Goal: Obtain resource: Obtain resource

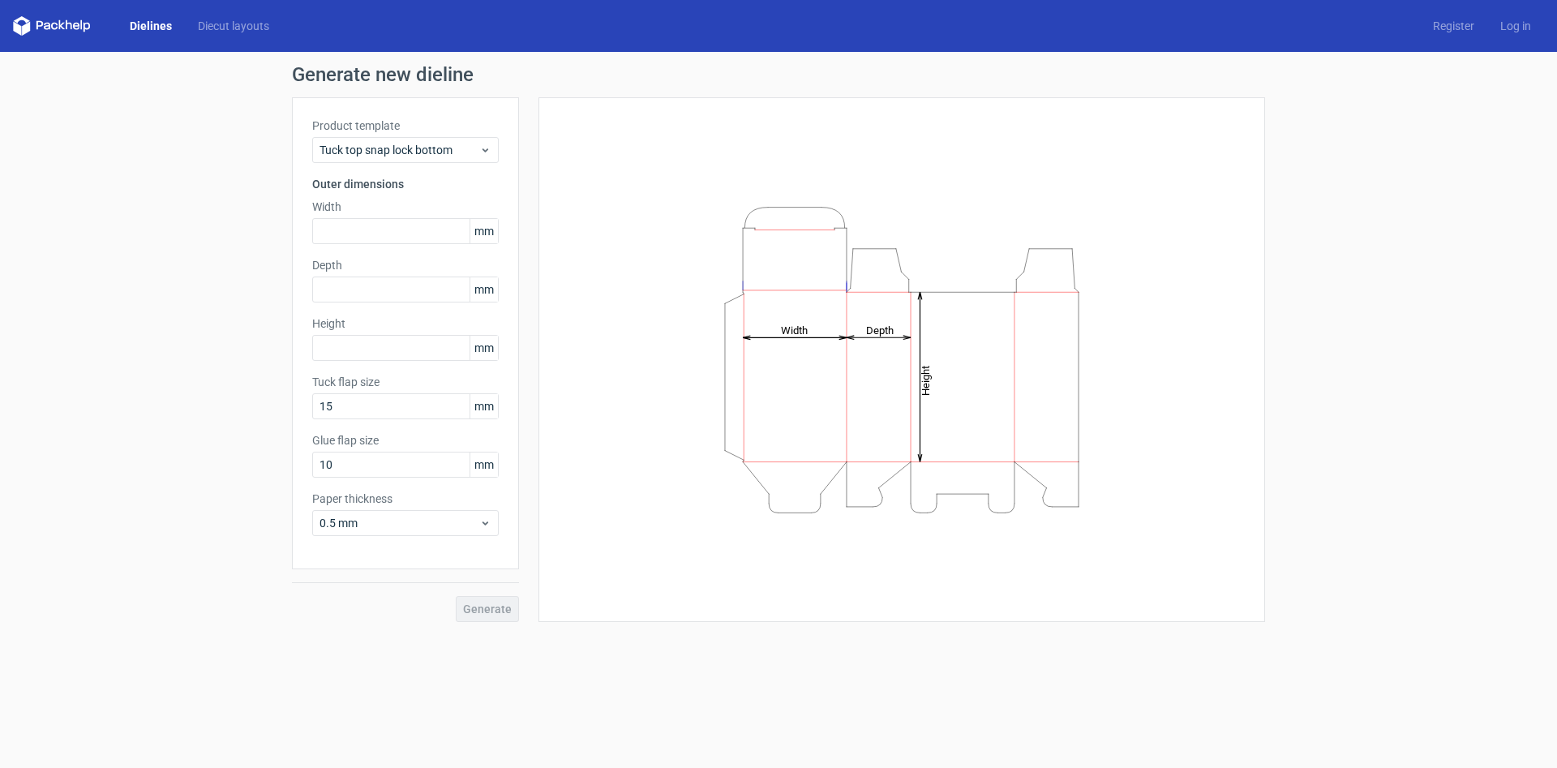
drag, startPoint x: 891, startPoint y: 382, endPoint x: 1162, endPoint y: 387, distance: 270.9
click at [1162, 387] on div "Height Depth Width" at bounding box center [902, 360] width 686 height 484
click at [1078, 357] on icon "Height Depth Width" at bounding box center [902, 360] width 487 height 324
click at [243, 24] on link "Diecut layouts" at bounding box center [233, 26] width 97 height 16
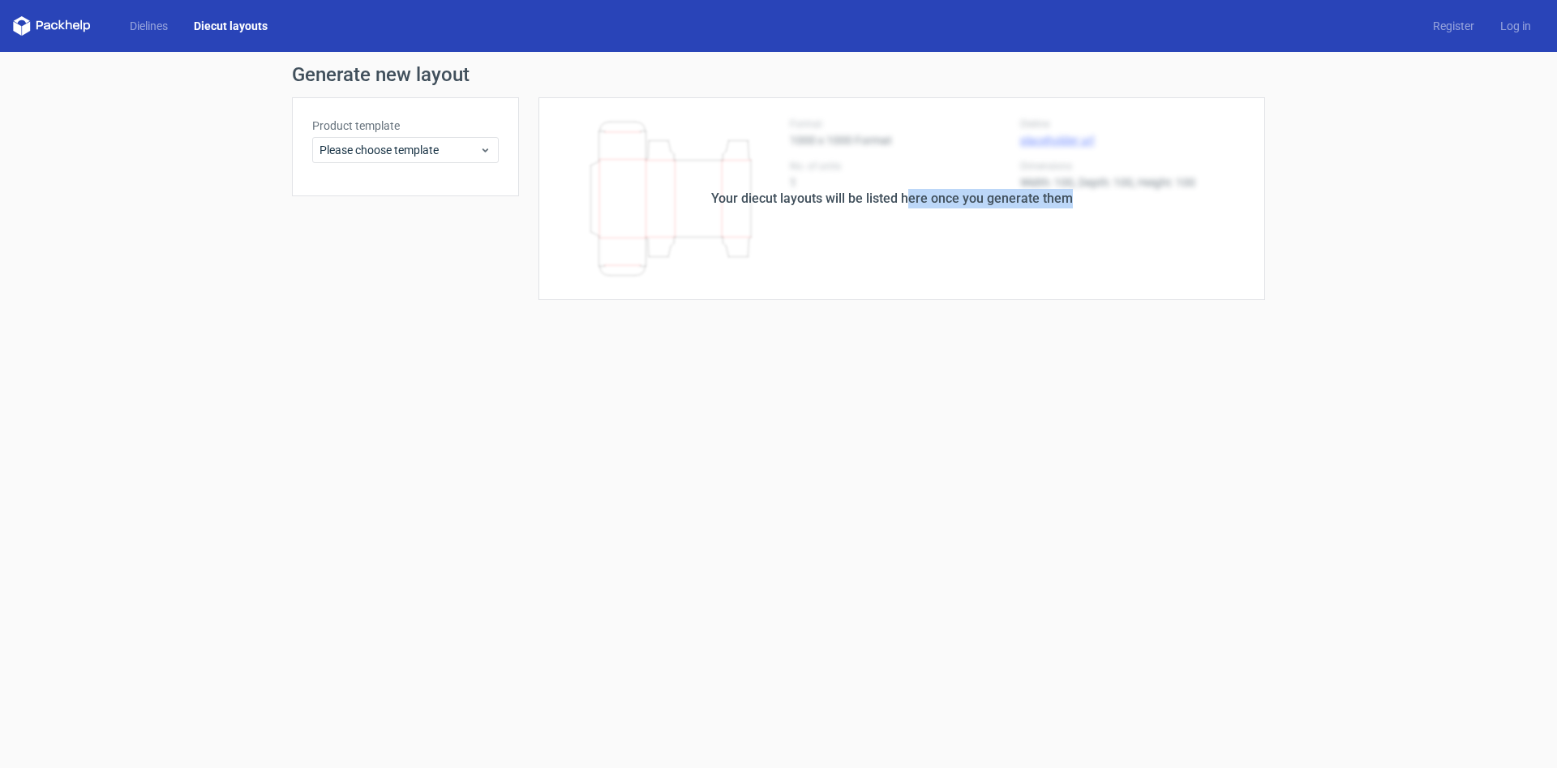
drag, startPoint x: 910, startPoint y: 195, endPoint x: 1140, endPoint y: 217, distance: 230.5
click at [1140, 217] on div "Your diecut layouts will be listed here once you generate them" at bounding box center [892, 198] width 746 height 203
drag, startPoint x: 385, startPoint y: 168, endPoint x: 392, endPoint y: 161, distance: 9.8
click at [386, 168] on div "Product template Please choose template" at bounding box center [405, 146] width 227 height 99
click at [394, 157] on span "Please choose template" at bounding box center [400, 150] width 160 height 16
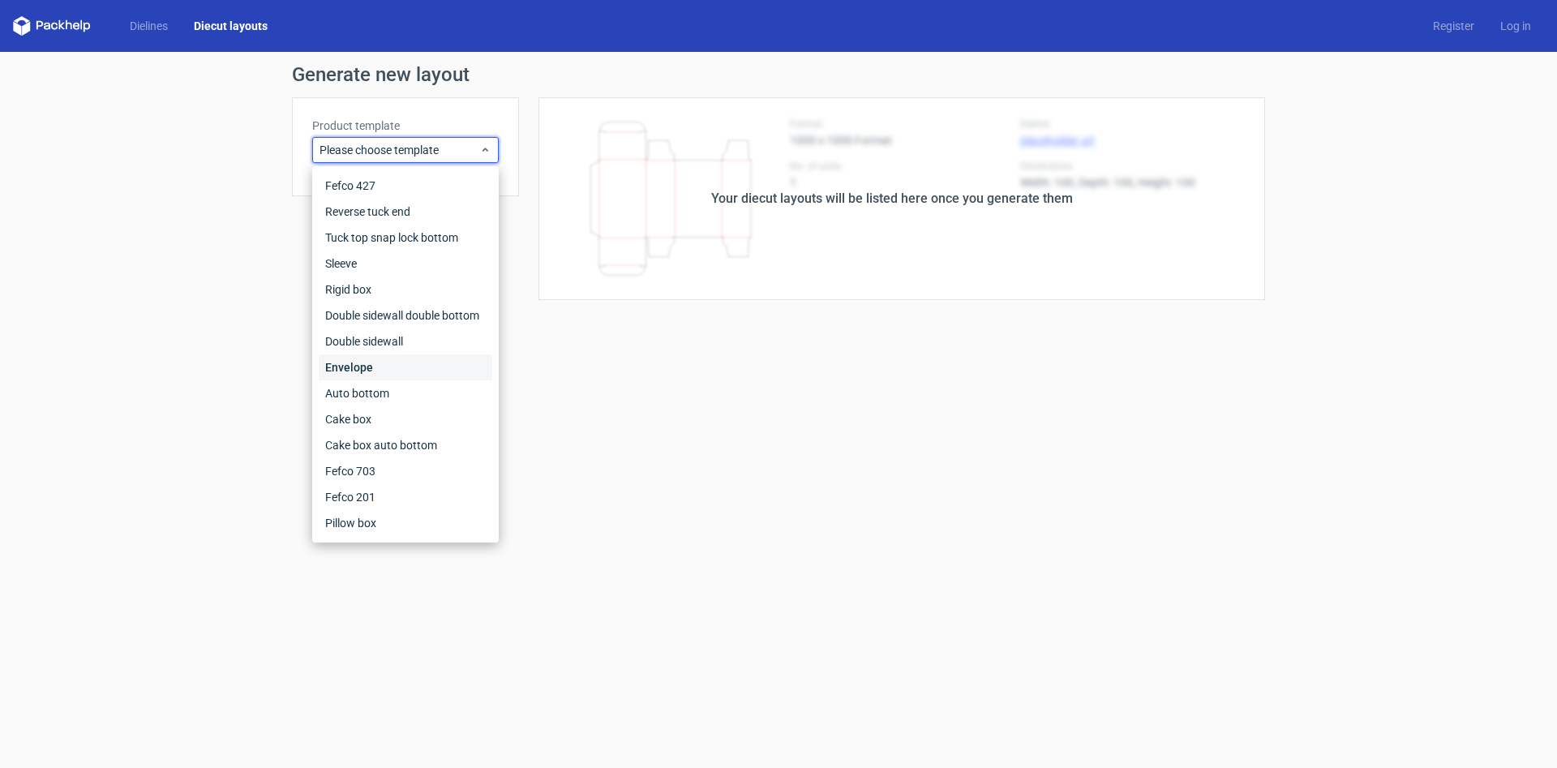
click at [393, 376] on div "Envelope" at bounding box center [406, 367] width 174 height 26
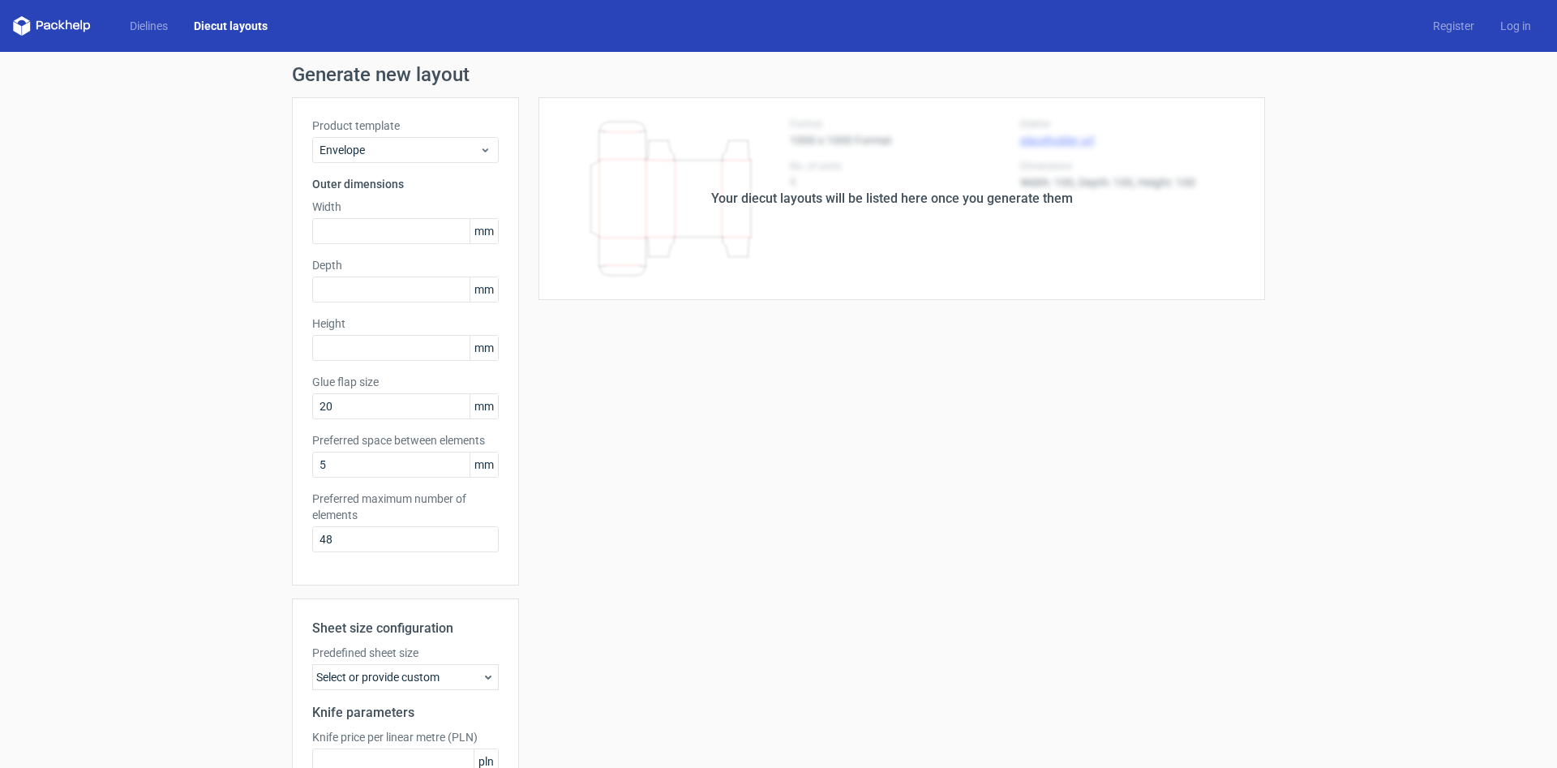
click at [156, 36] on div "Dielines Diecut layouts Register Log in" at bounding box center [778, 26] width 1557 height 52
click at [159, 29] on link "Dielines" at bounding box center [149, 26] width 64 height 16
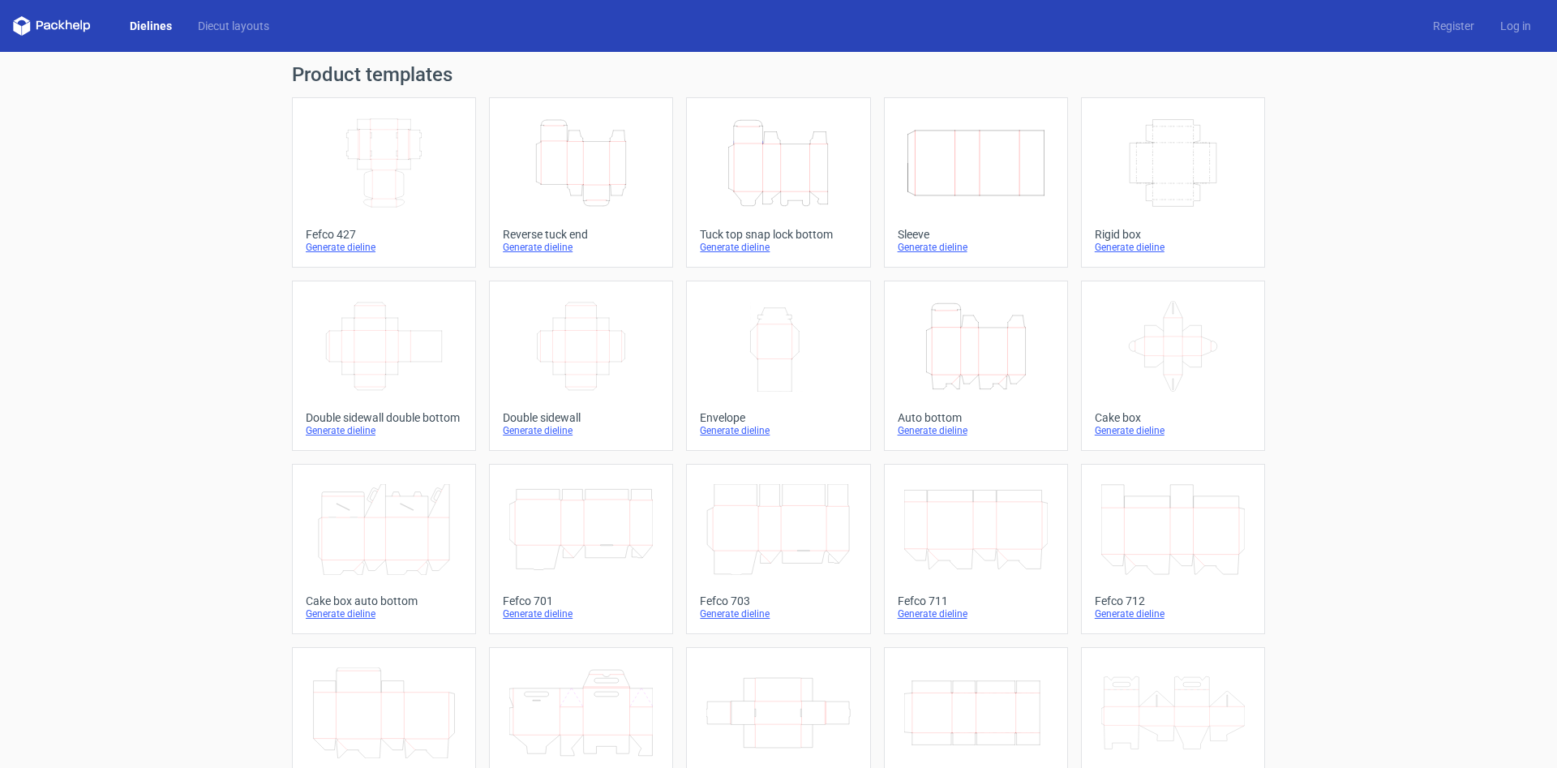
click at [1150, 157] on icon "Width Depth Height" at bounding box center [1173, 163] width 144 height 91
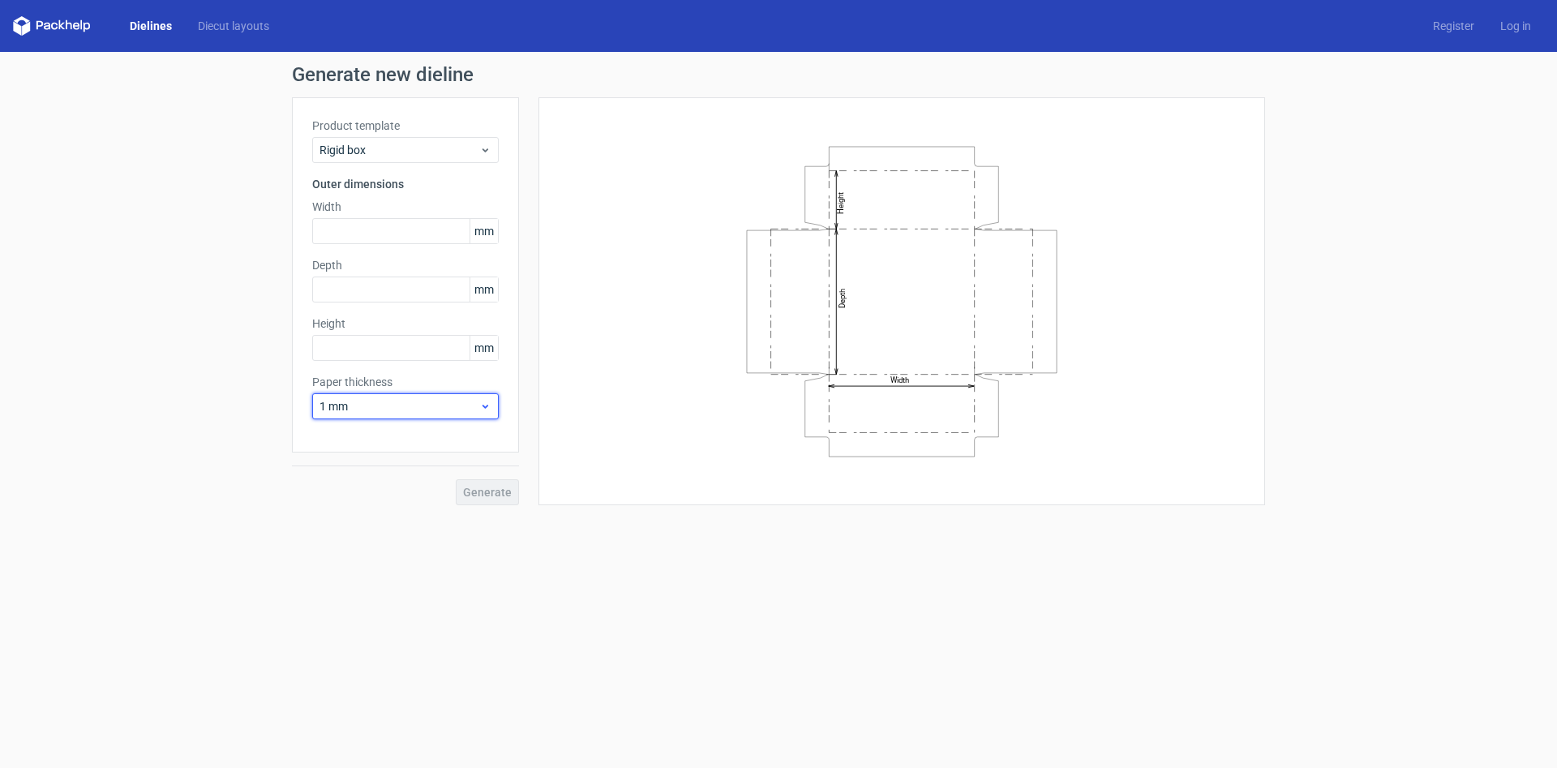
click at [485, 408] on use at bounding box center [486, 407] width 6 height 4
click at [487, 407] on use at bounding box center [486, 406] width 6 height 4
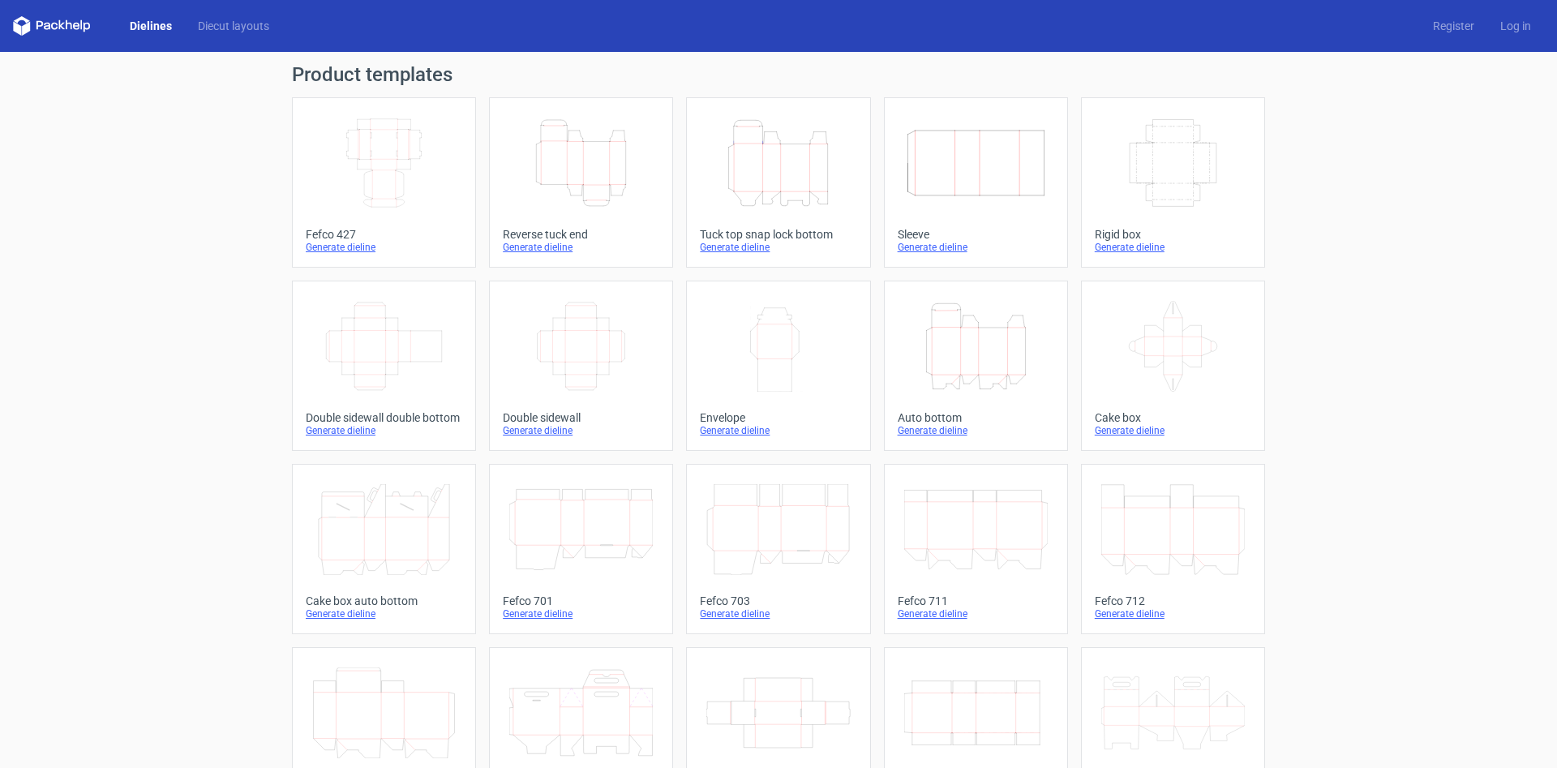
click at [406, 162] on icon "Width Depth Height" at bounding box center [384, 163] width 144 height 91
click at [840, 183] on icon "Height Depth Width" at bounding box center [778, 163] width 144 height 91
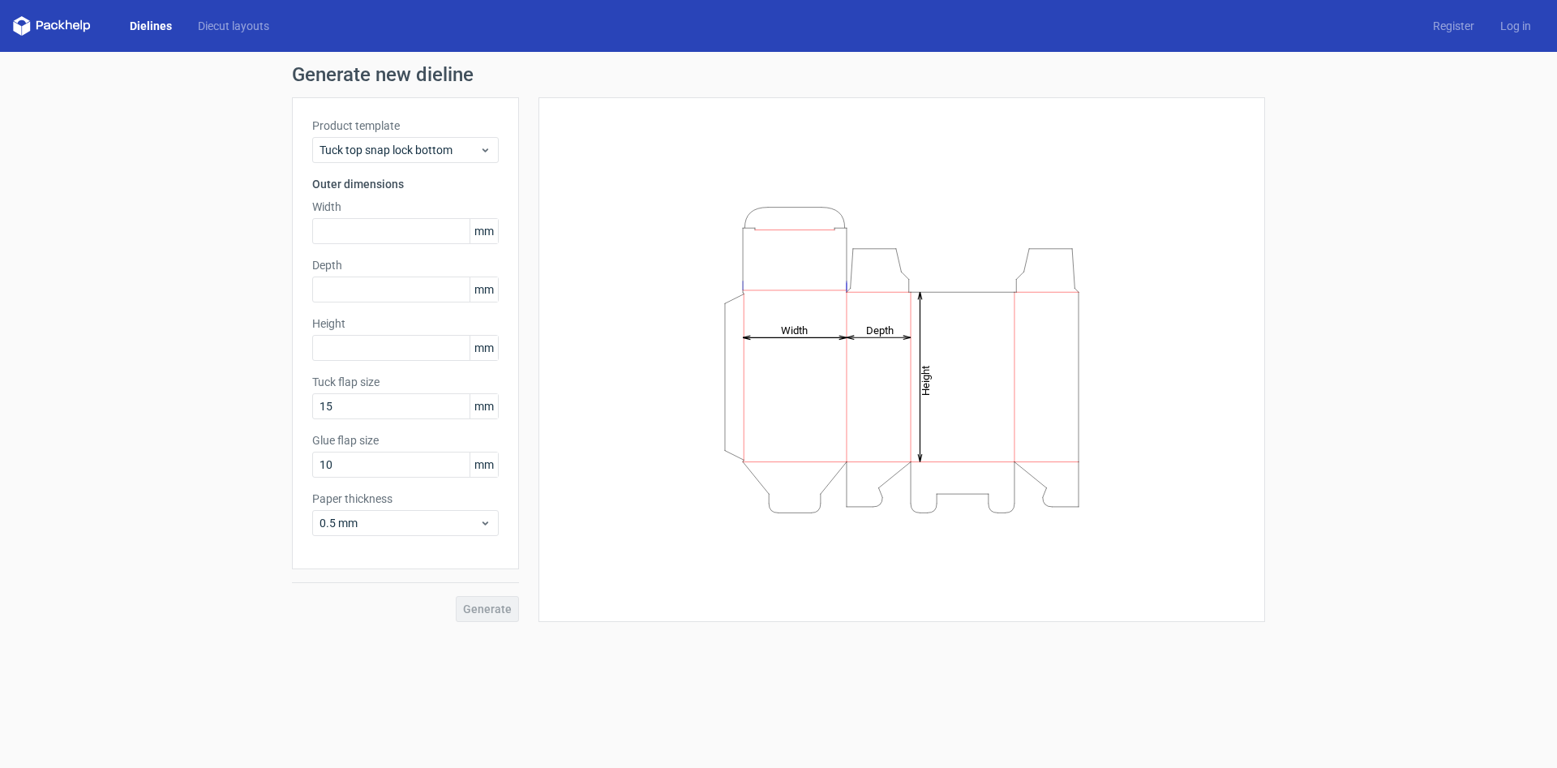
drag, startPoint x: 924, startPoint y: 380, endPoint x: 1132, endPoint y: 405, distance: 209.9
click at [1132, 405] on icon "Height Depth Width" at bounding box center [902, 360] width 487 height 324
click at [1230, 350] on div "Height Depth Width" at bounding box center [902, 360] width 686 height 484
click at [371, 236] on input "text" at bounding box center [405, 231] width 187 height 26
click at [418, 294] on input "text" at bounding box center [405, 290] width 187 height 26
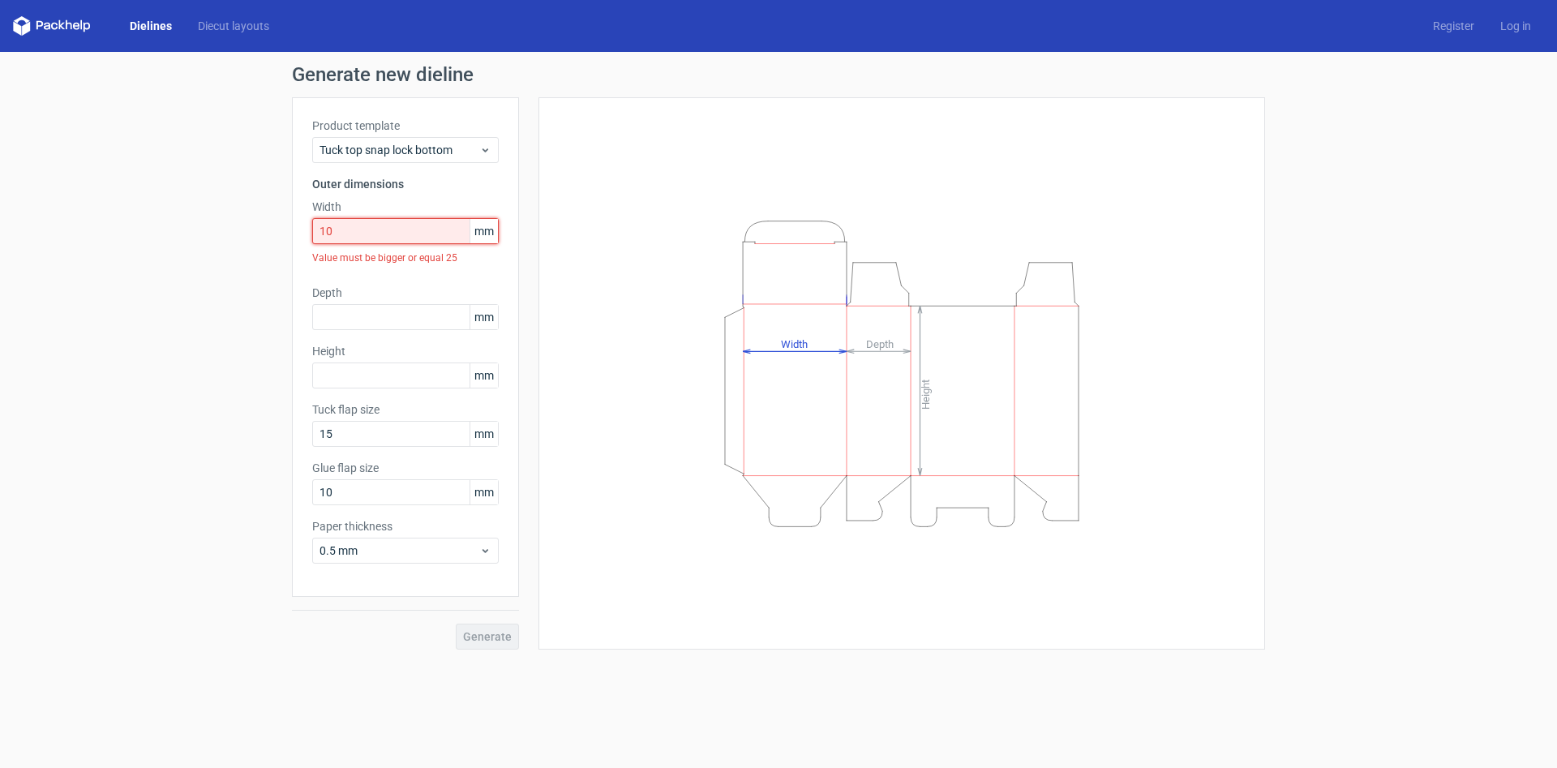
drag, startPoint x: 386, startPoint y: 234, endPoint x: 284, endPoint y: 230, distance: 102.3
click at [312, 230] on input "10" at bounding box center [405, 231] width 187 height 26
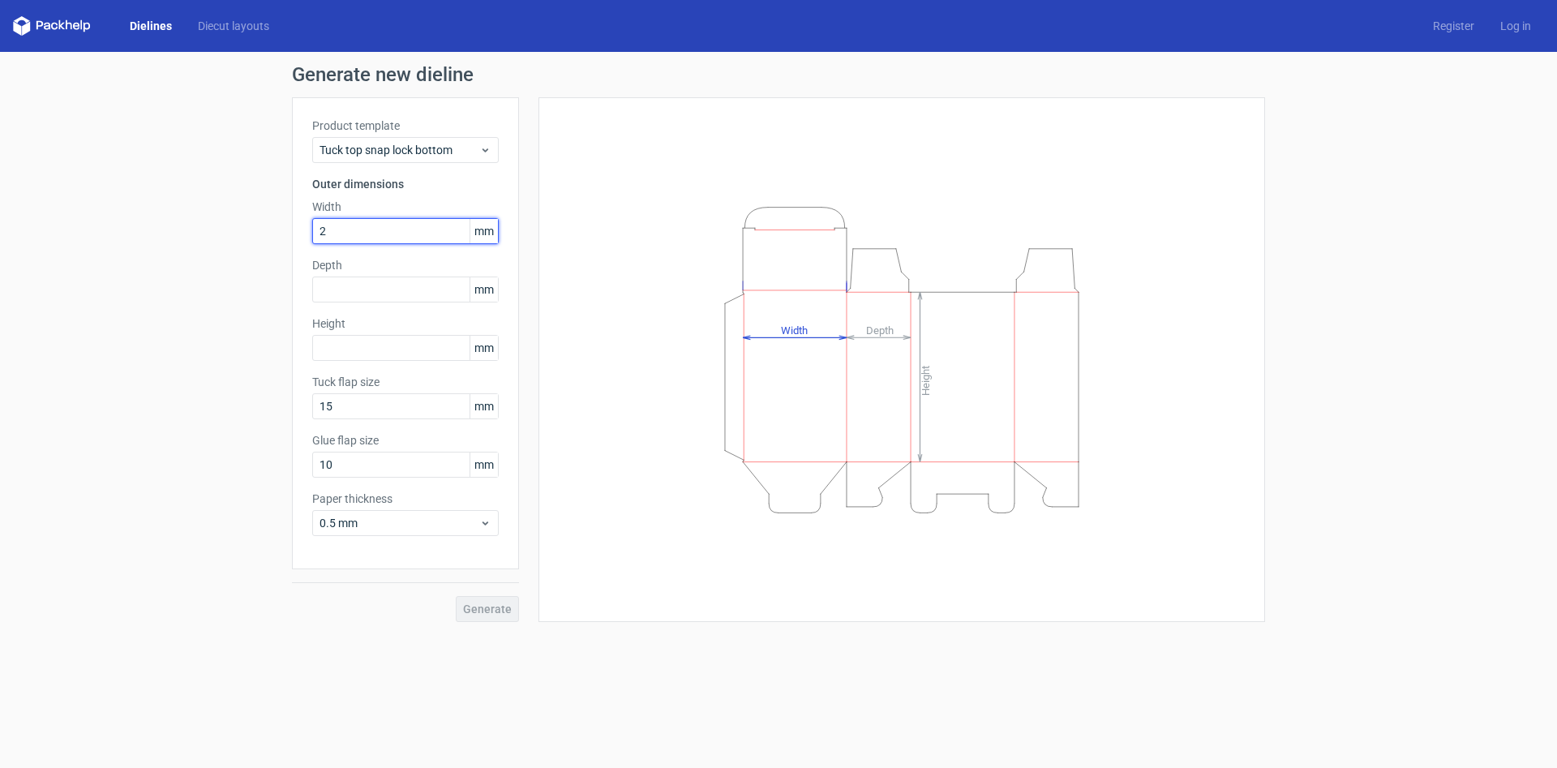
type input "27"
click at [385, 285] on input "text" at bounding box center [405, 290] width 187 height 26
type input "25"
click at [382, 350] on input "text" at bounding box center [405, 348] width 187 height 26
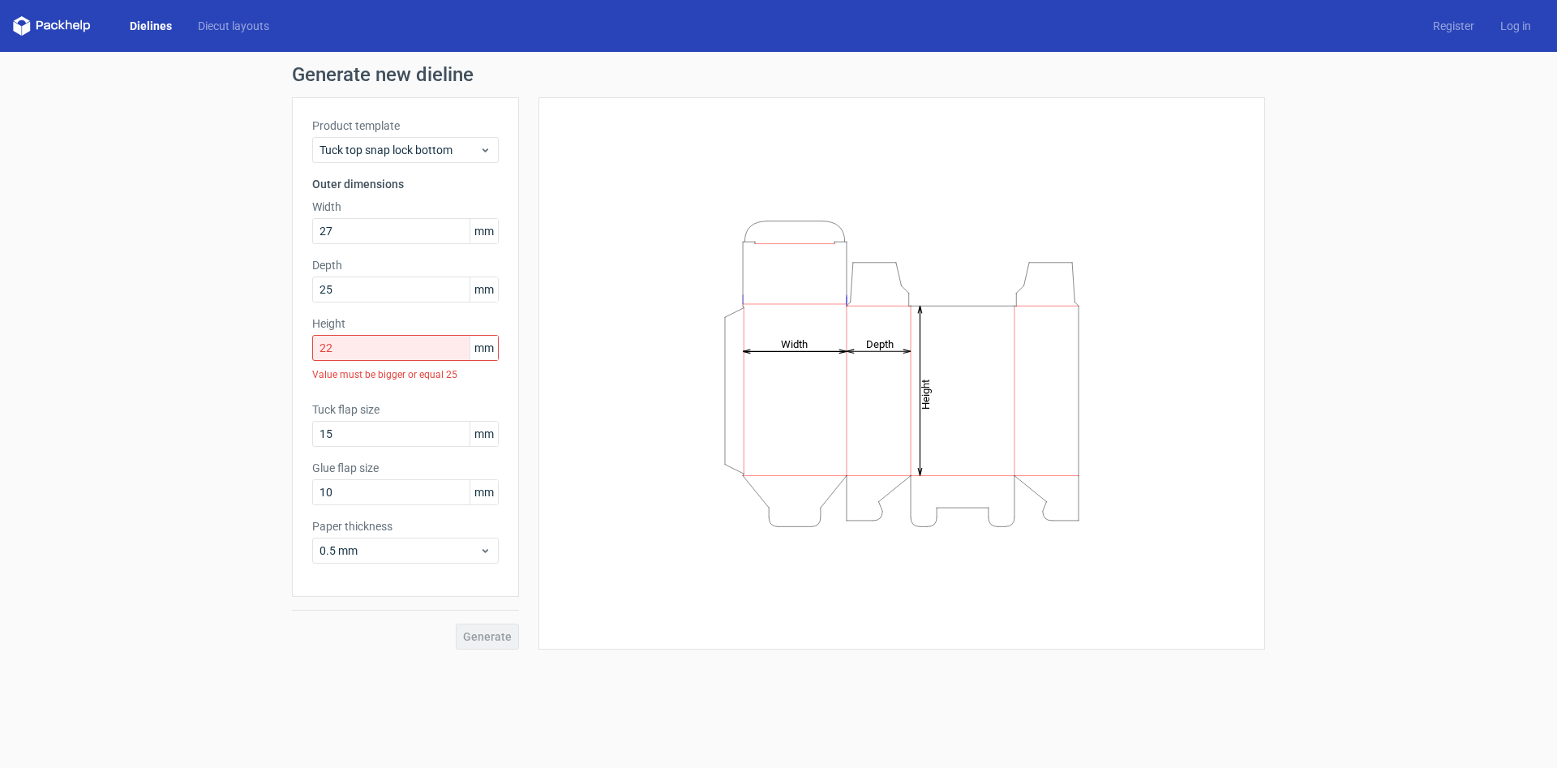
click at [602, 318] on div "Height Depth Width" at bounding box center [902, 374] width 686 height 512
drag, startPoint x: 368, startPoint y: 348, endPoint x: 183, endPoint y: 365, distance: 185.7
click at [312, 361] on input "22" at bounding box center [405, 348] width 187 height 26
type input "25"
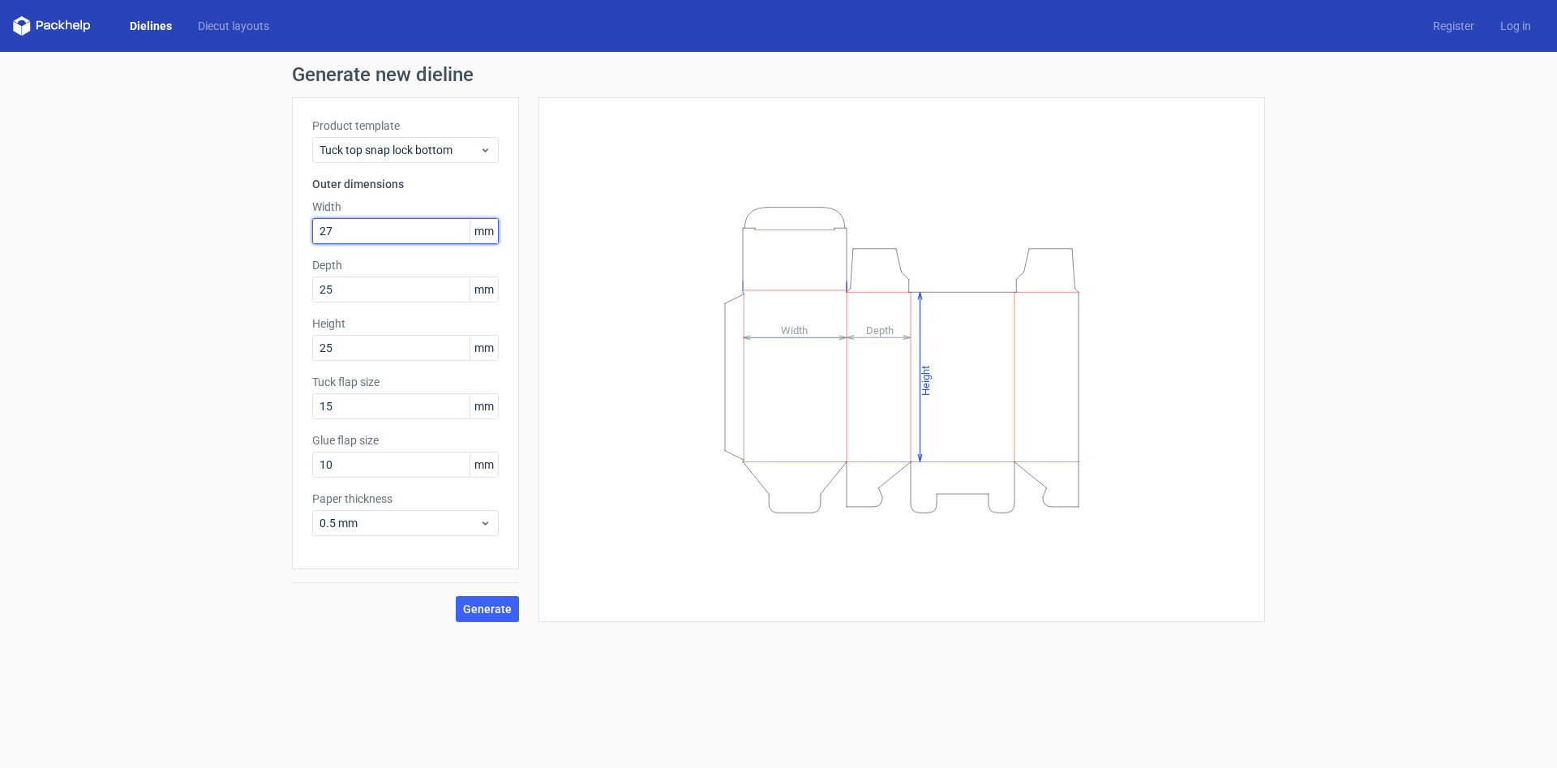
drag, startPoint x: 371, startPoint y: 234, endPoint x: 125, endPoint y: 238, distance: 245.8
click at [312, 233] on input "27" at bounding box center [405, 231] width 187 height 26
type input "25"
click at [466, 508] on div "Paper thickness 0.5 mm" at bounding box center [405, 513] width 187 height 45
click at [483, 520] on icon at bounding box center [485, 523] width 12 height 13
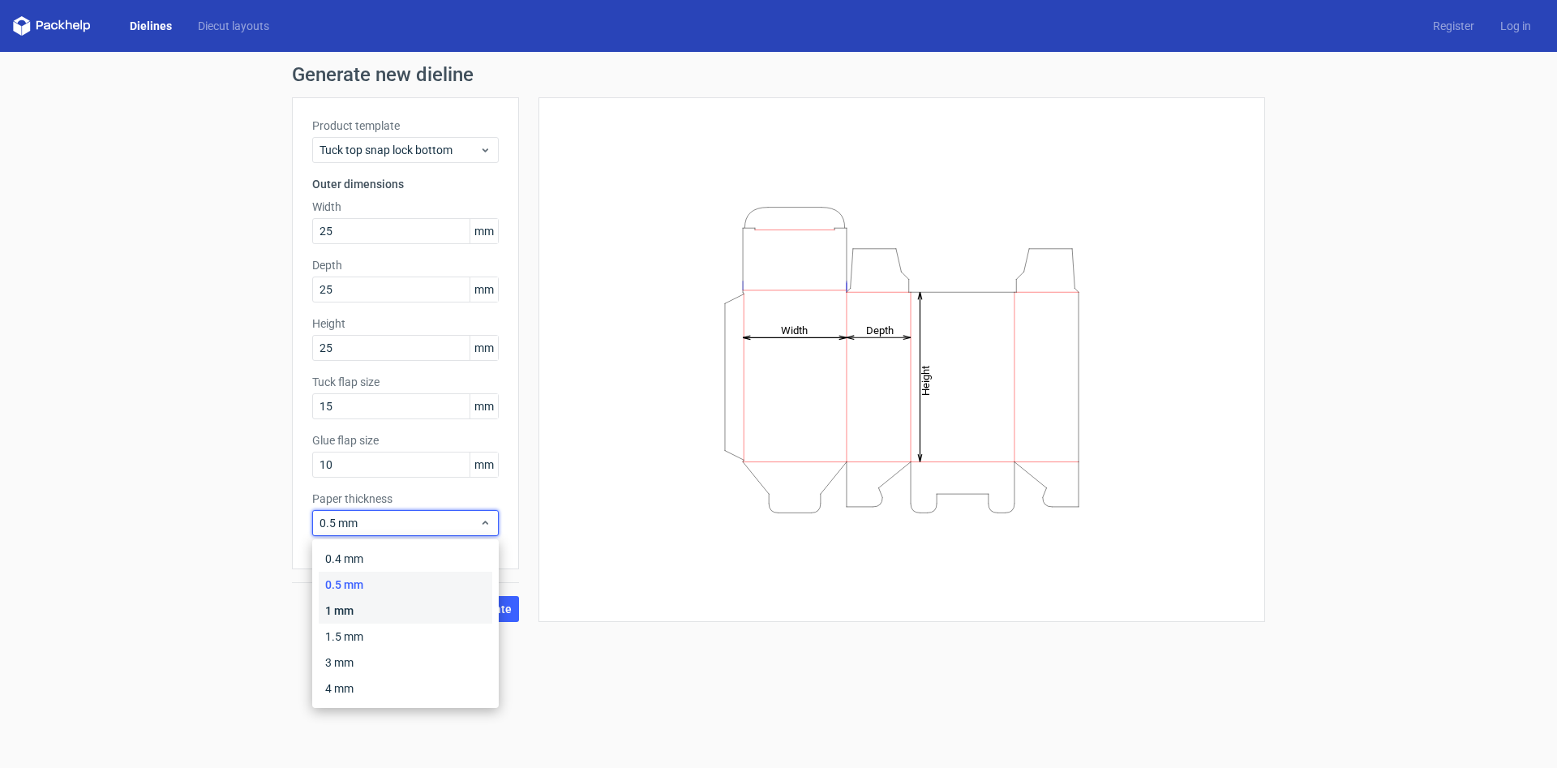
click at [350, 612] on div "1 mm" at bounding box center [406, 611] width 174 height 26
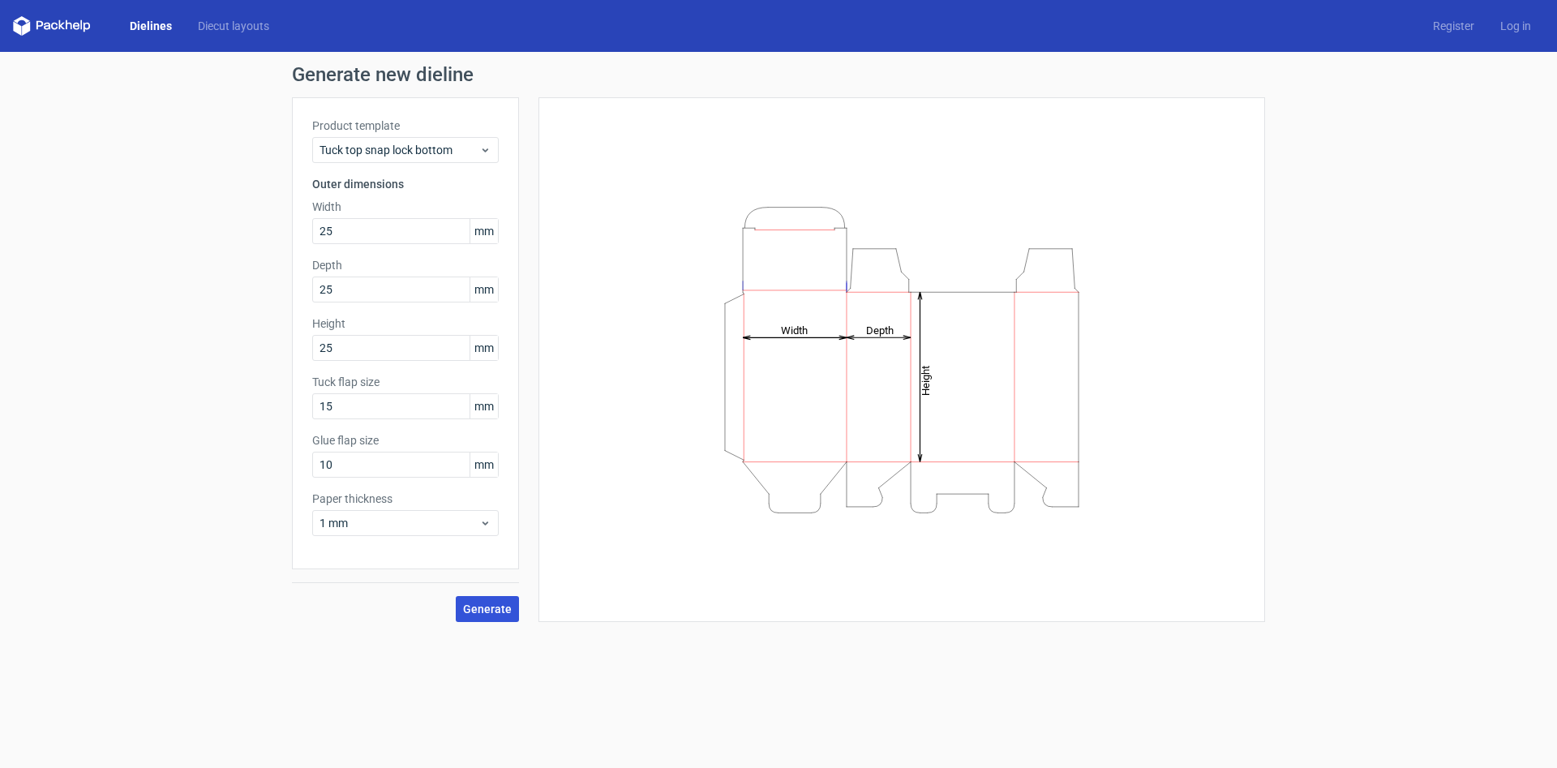
click at [486, 607] on span "Generate" at bounding box center [487, 608] width 49 height 11
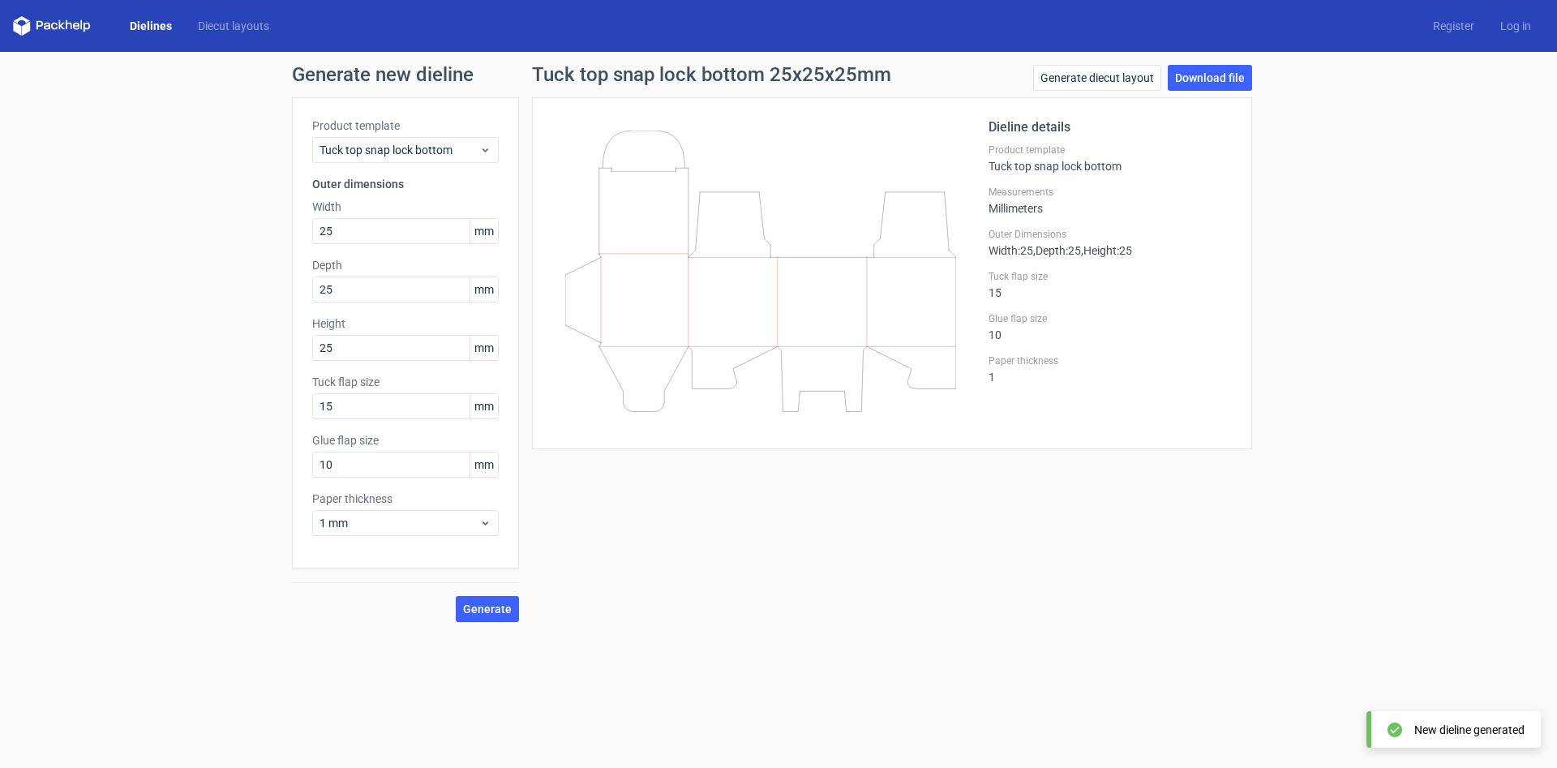
drag, startPoint x: 674, startPoint y: 273, endPoint x: 1015, endPoint y: 303, distance: 342.0
click at [1003, 302] on div "Dieline details Product template Tuck top snap lock bottom Measurements Millime…" at bounding box center [892, 273] width 680 height 311
click at [1306, 314] on div "Generate new dieline Product template Tuck top snap lock bottom Outer dimension…" at bounding box center [778, 343] width 1557 height 583
click at [1213, 79] on link "Download file" at bounding box center [1210, 78] width 84 height 26
click at [358, 236] on input "25" at bounding box center [405, 231] width 187 height 26
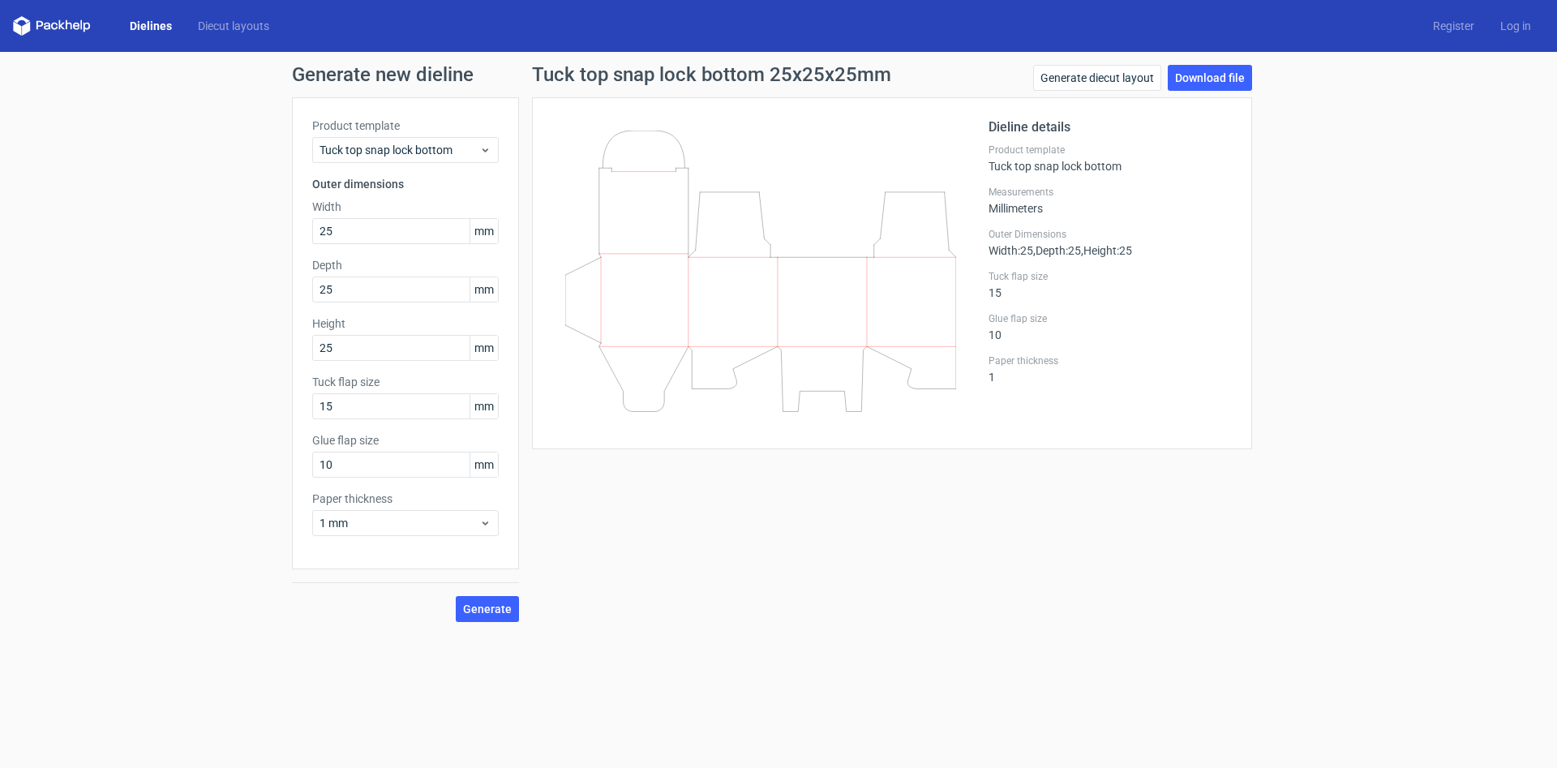
drag, startPoint x: 777, startPoint y: 268, endPoint x: 975, endPoint y: 358, distance: 217.1
click at [958, 353] on div at bounding box center [770, 273] width 436 height 311
click at [218, 26] on link "Diecut layouts" at bounding box center [233, 26] width 97 height 16
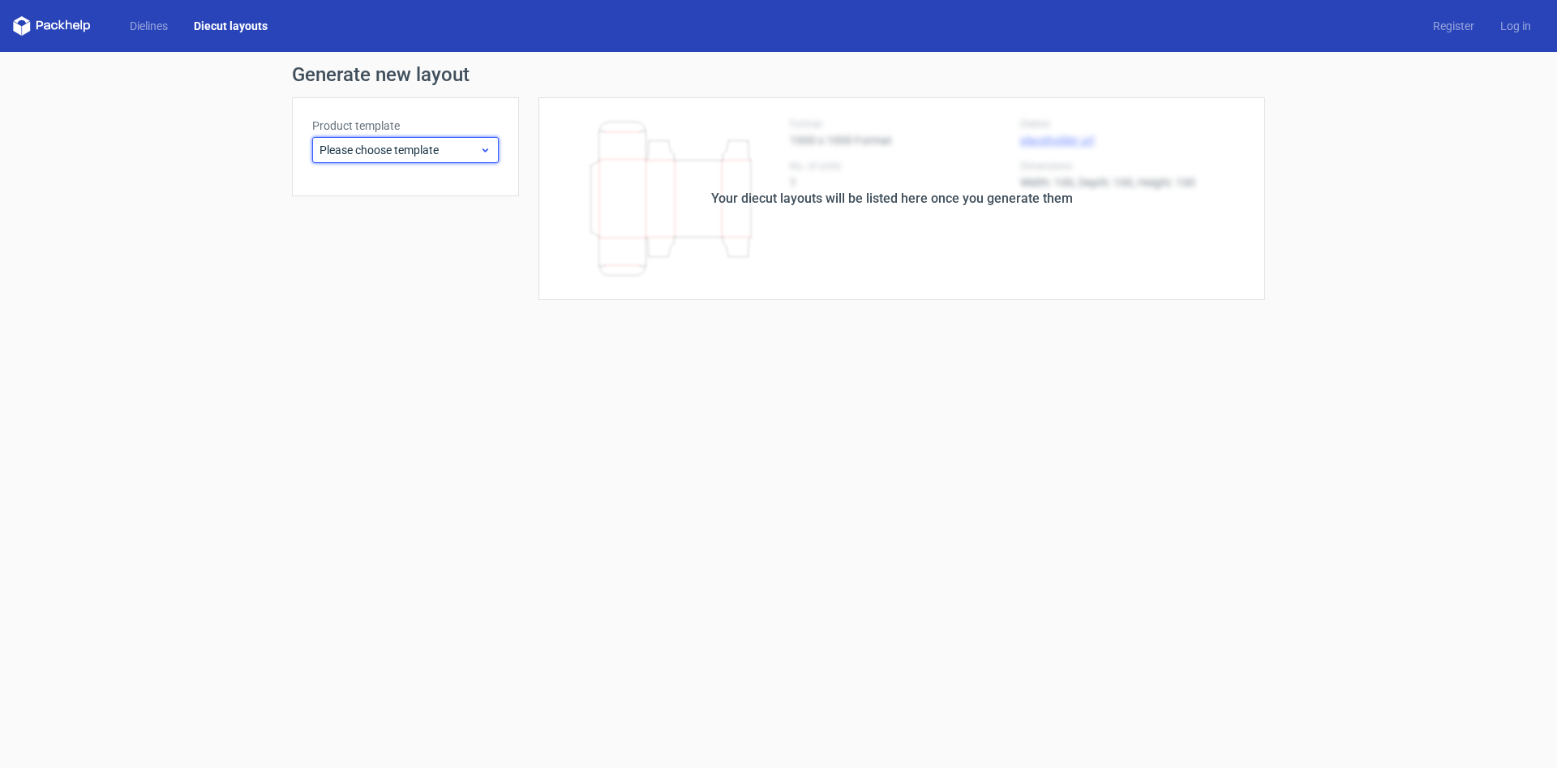
click at [436, 152] on span "Please choose template" at bounding box center [400, 150] width 160 height 16
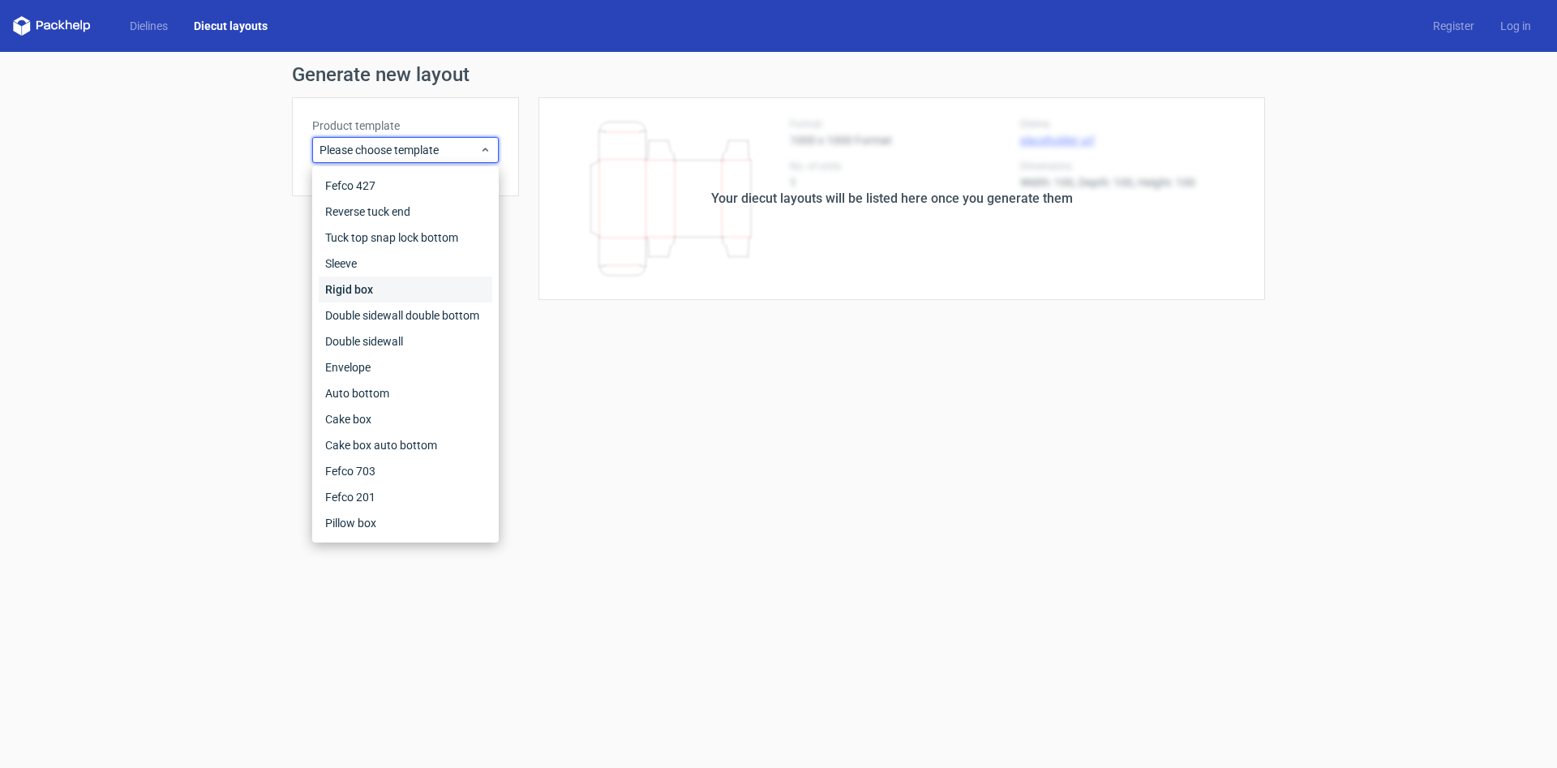
click at [382, 281] on div "Rigid box" at bounding box center [406, 290] width 174 height 26
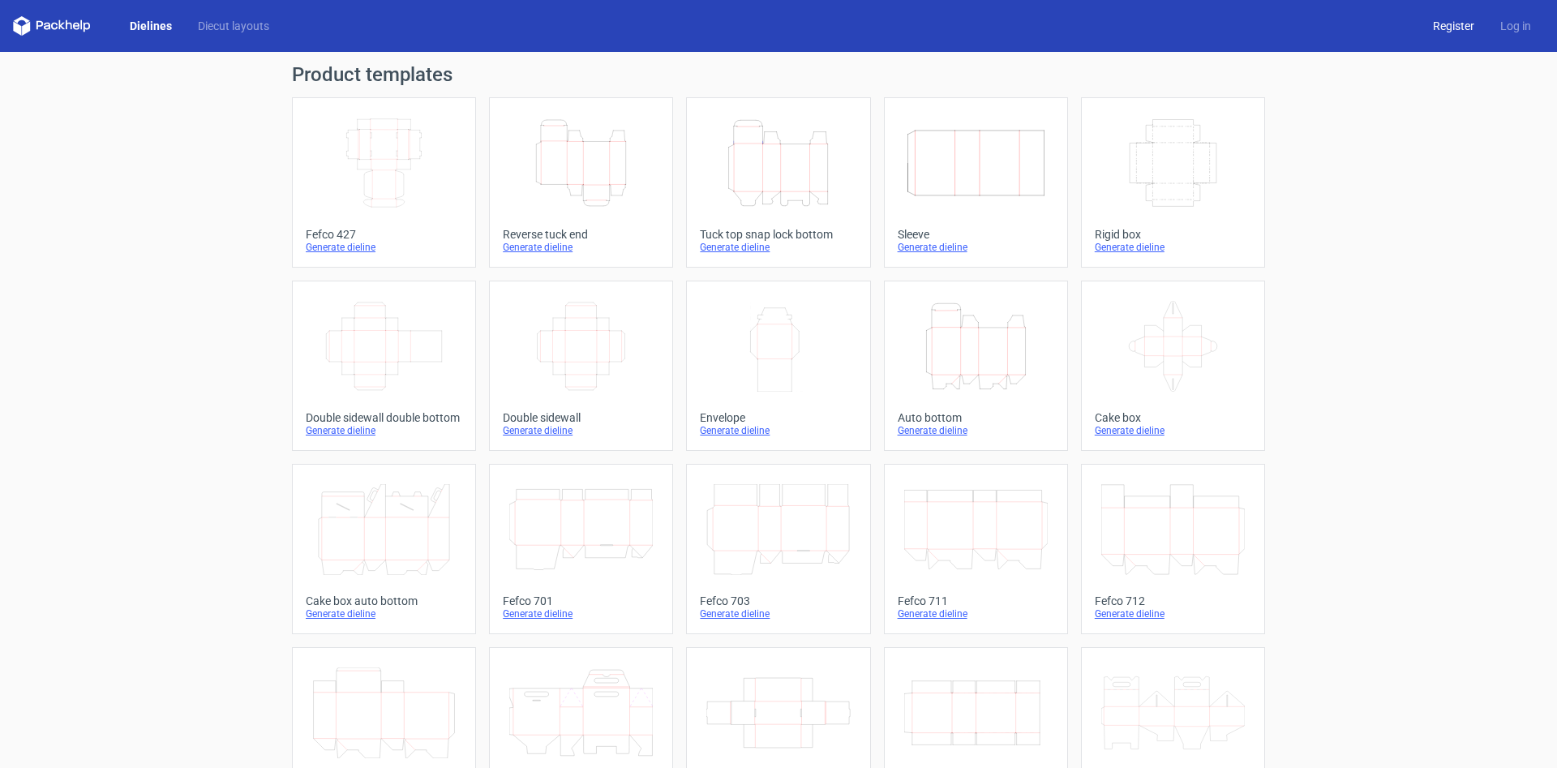
click at [1461, 29] on link "Register" at bounding box center [1453, 26] width 67 height 16
click at [1511, 29] on link "Log in" at bounding box center [1515, 26] width 57 height 16
click at [239, 19] on link "Diecut layouts" at bounding box center [233, 26] width 97 height 16
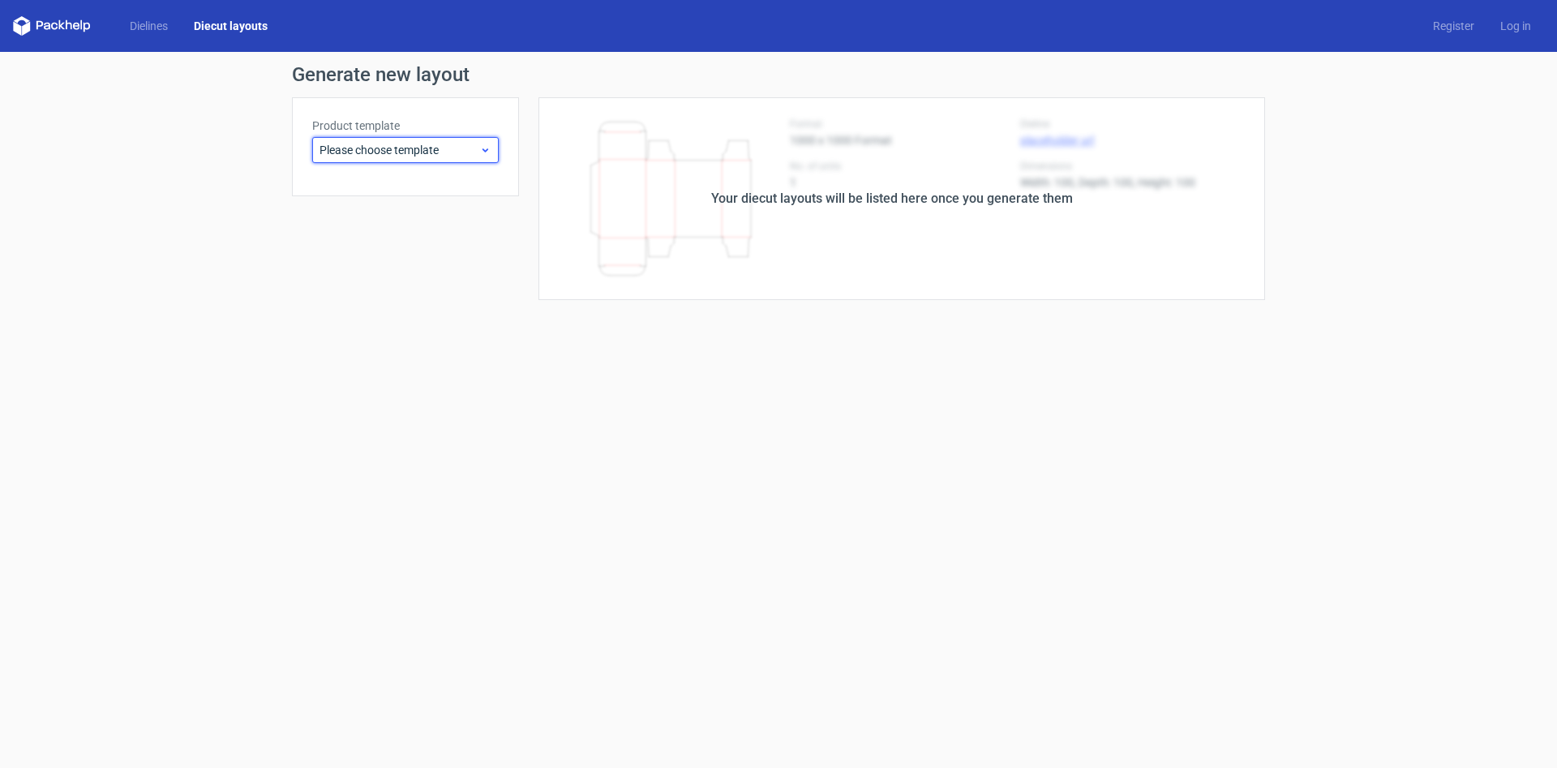
click at [461, 148] on span "Please choose template" at bounding box center [400, 150] width 160 height 16
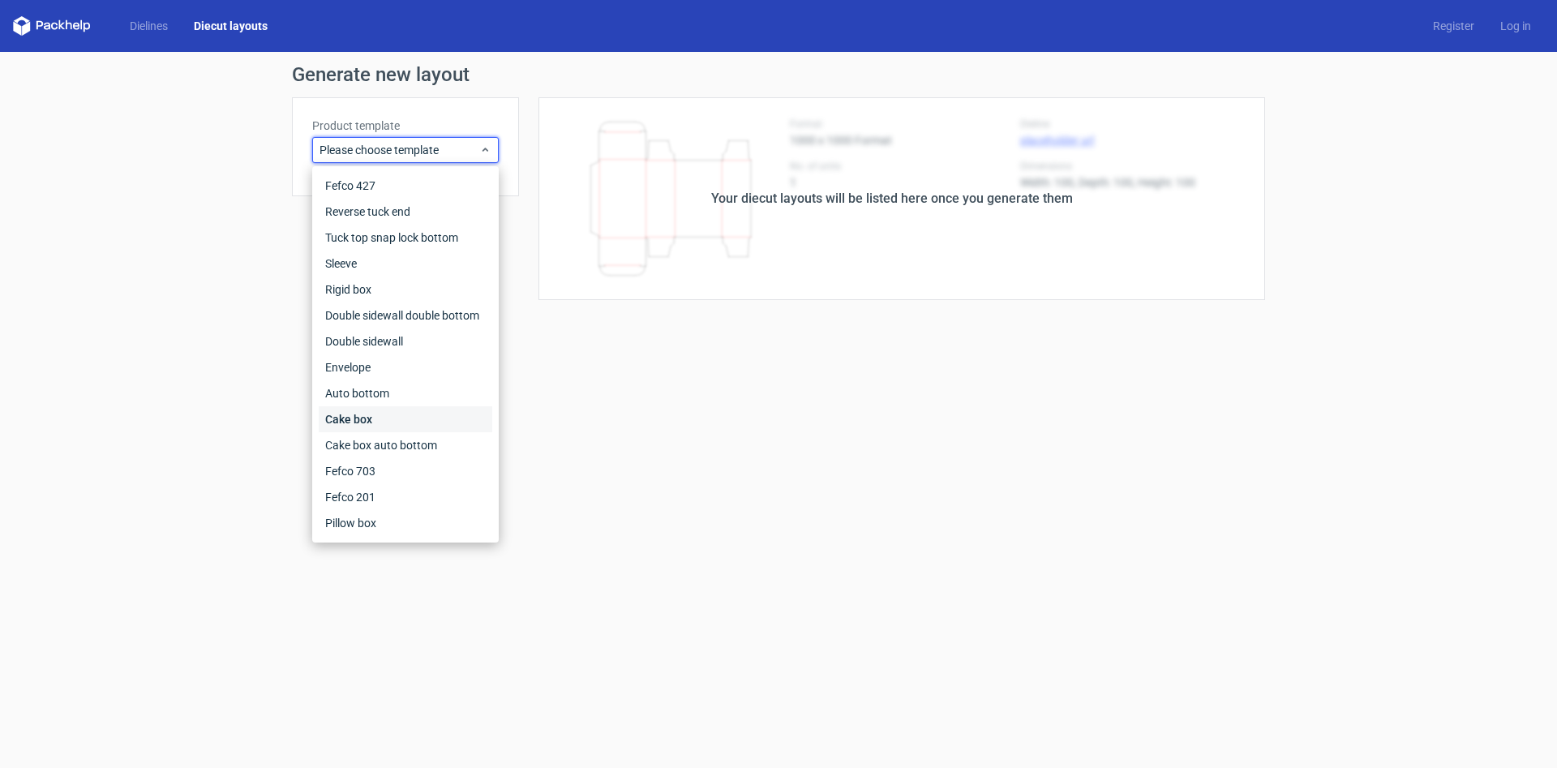
click at [447, 419] on div "Cake box" at bounding box center [406, 419] width 174 height 26
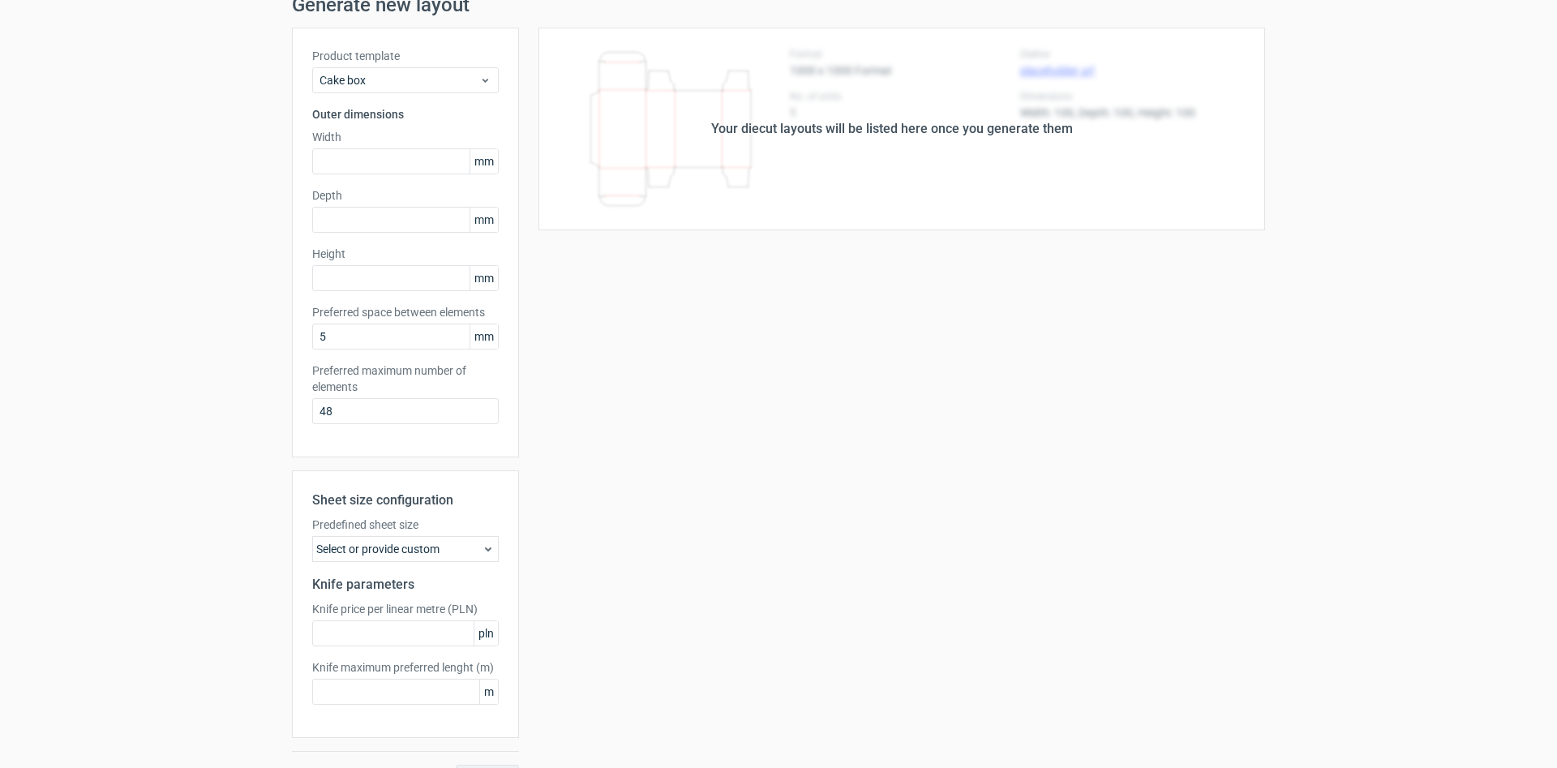
scroll to position [105, 0]
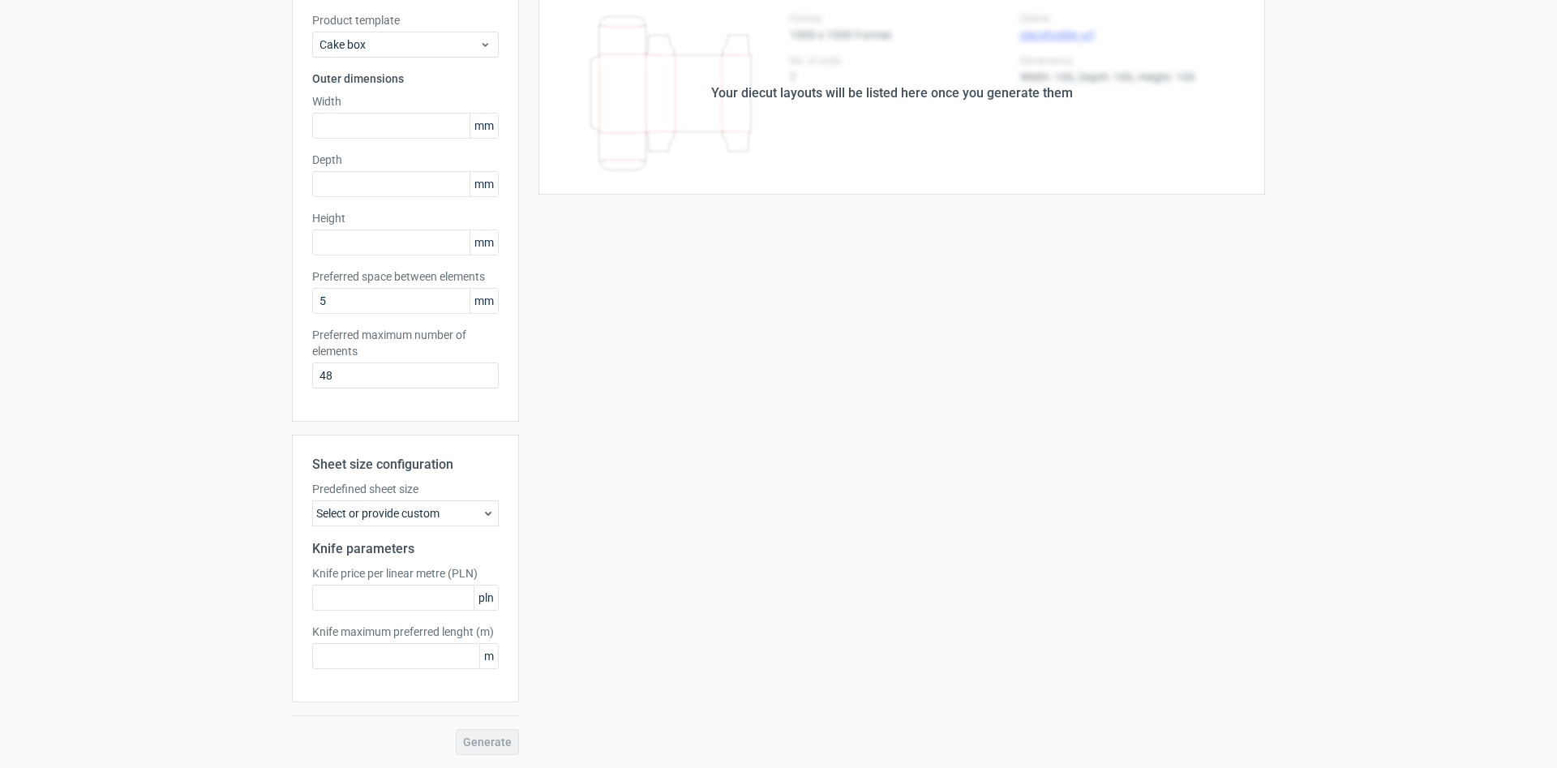
click at [427, 520] on div "Select or provide custom" at bounding box center [405, 513] width 187 height 26
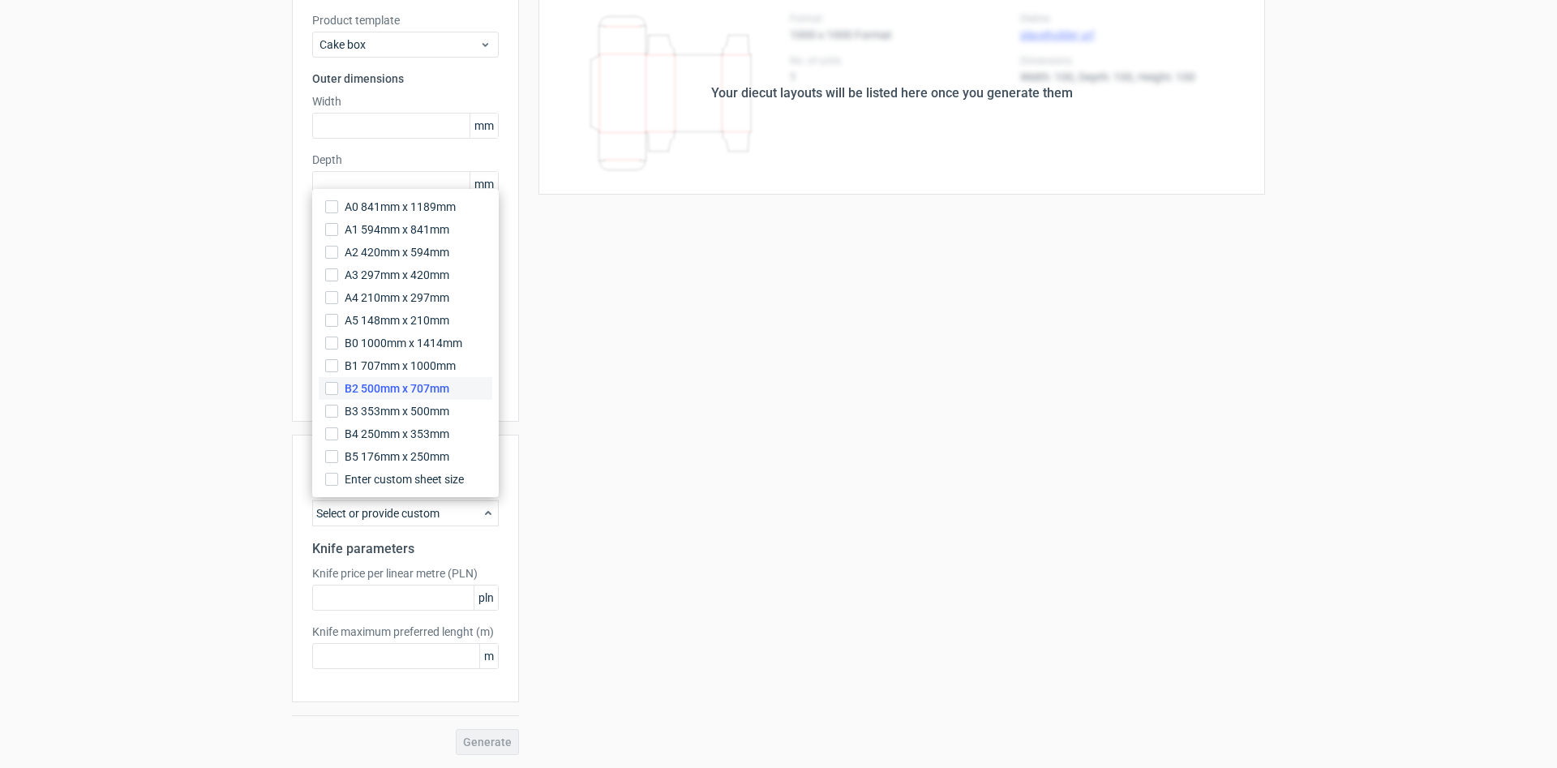
click at [438, 393] on span "B2 500mm x 707mm" at bounding box center [397, 388] width 105 height 16
click at [338, 393] on input "B2 500mm x 707mm" at bounding box center [331, 388] width 13 height 13
click at [461, 320] on label "A5 148mm x 210mm" at bounding box center [406, 320] width 174 height 23
click at [338, 320] on input "A5 148mm x 210mm" at bounding box center [331, 320] width 13 height 13
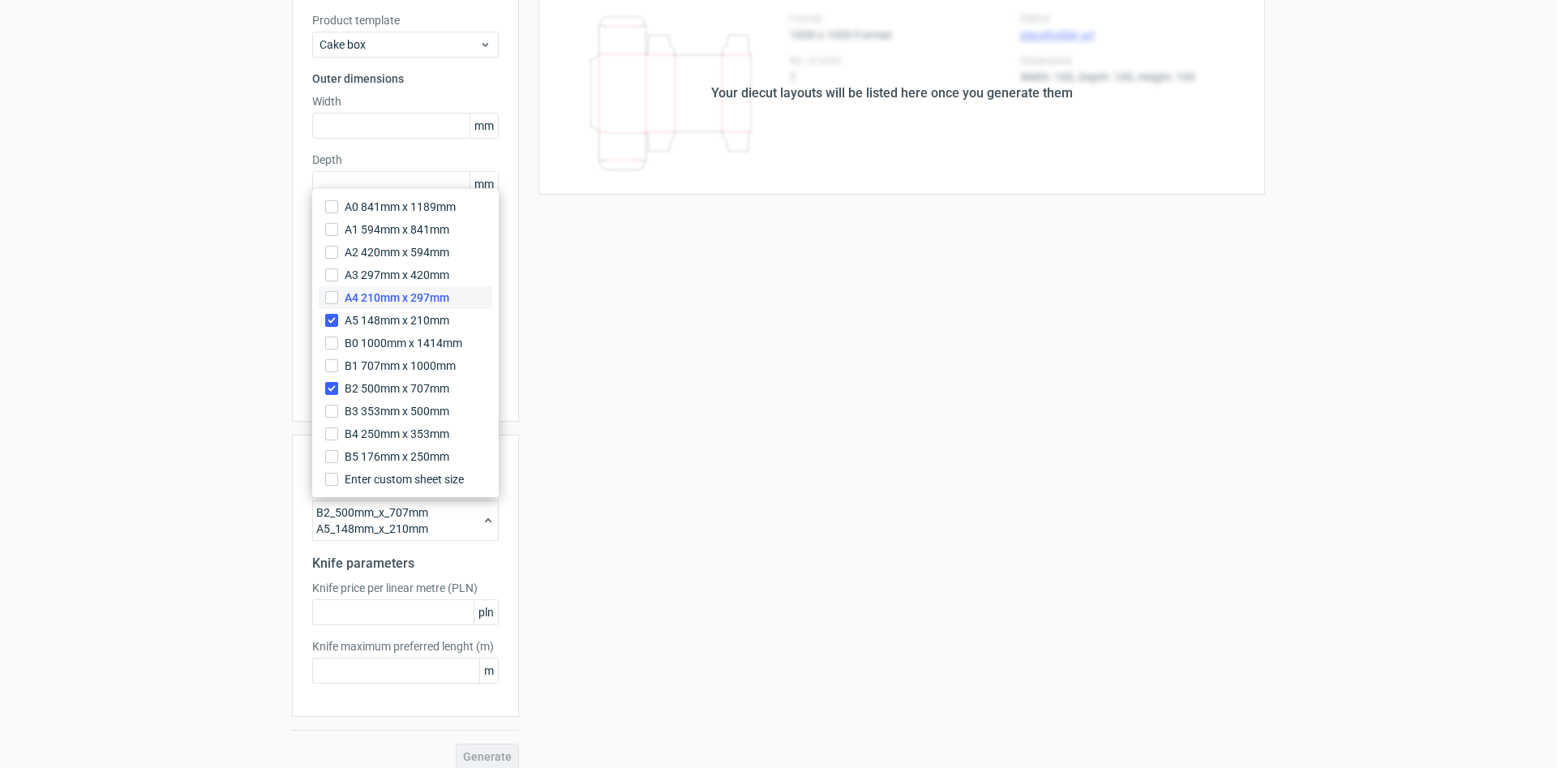
click at [468, 301] on label "A4 210mm x 297mm" at bounding box center [406, 297] width 174 height 23
click at [338, 301] on input "A4 210mm x 297mm" at bounding box center [331, 297] width 13 height 13
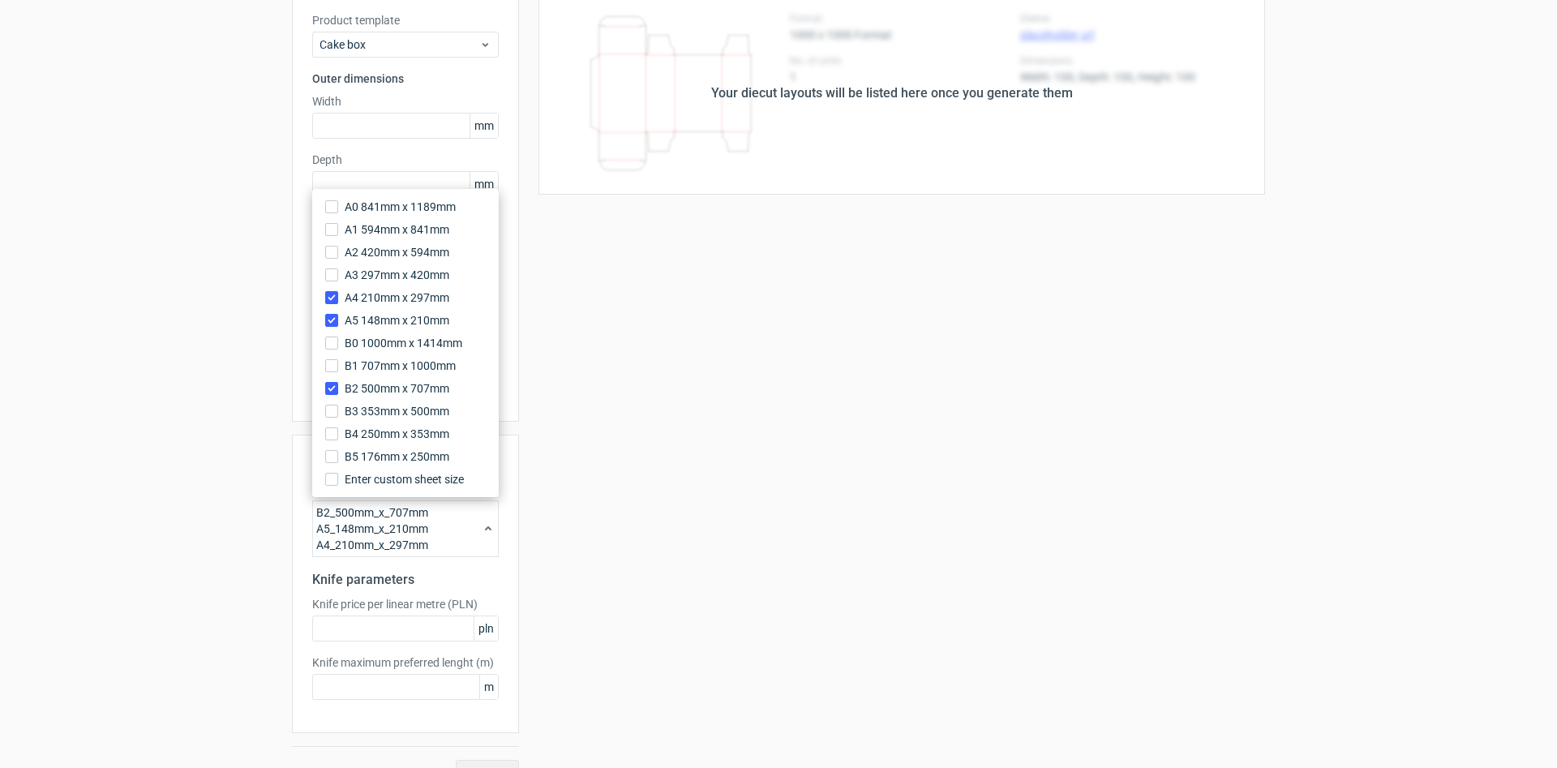
click at [1204, 482] on div "Your diecut layouts will be listed here once you generate them Height Depth Wid…" at bounding box center [892, 389] width 746 height 794
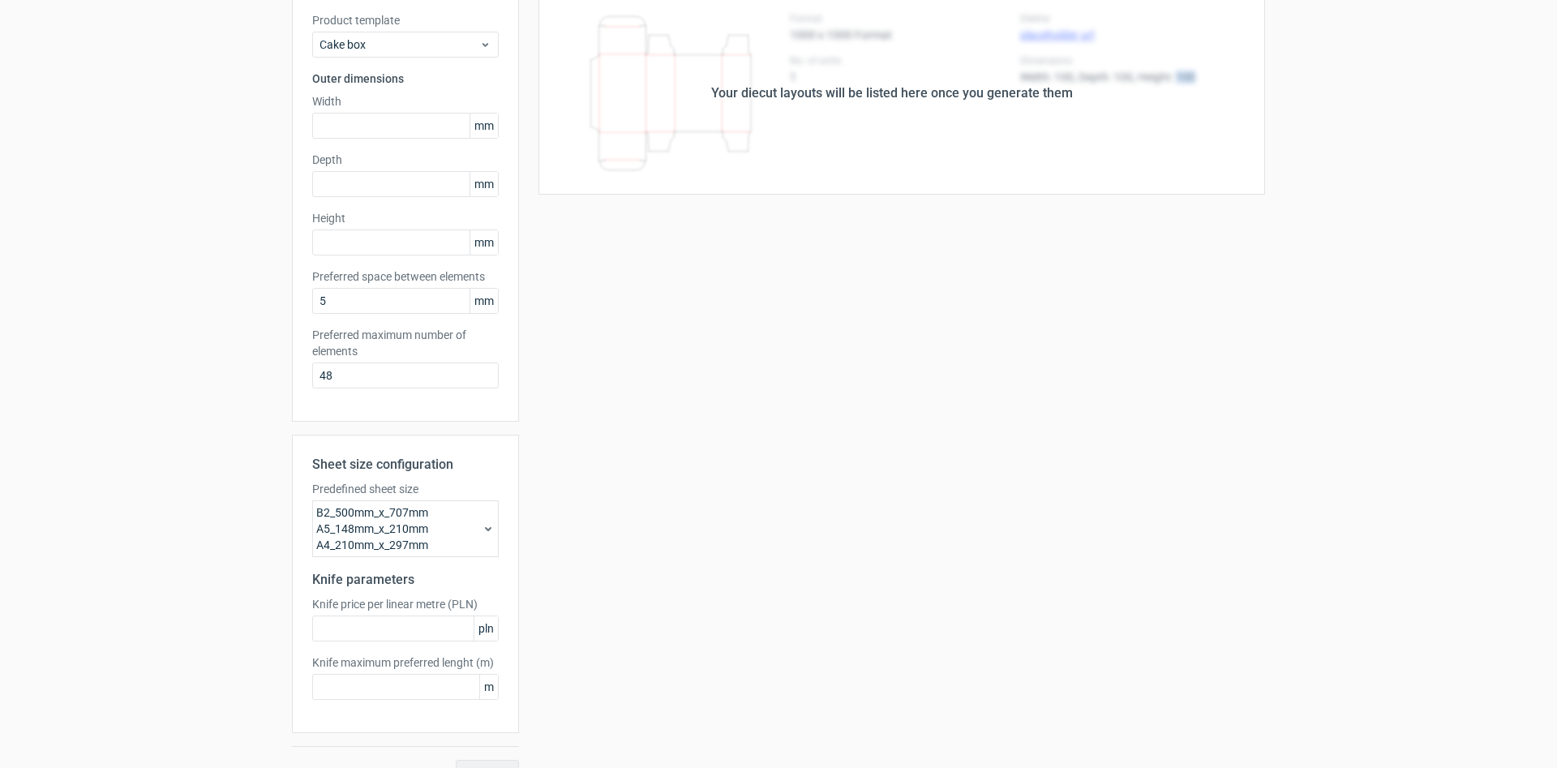
click at [1204, 482] on div "Your diecut layouts will be listed here once you generate them Height Depth Wid…" at bounding box center [892, 389] width 746 height 794
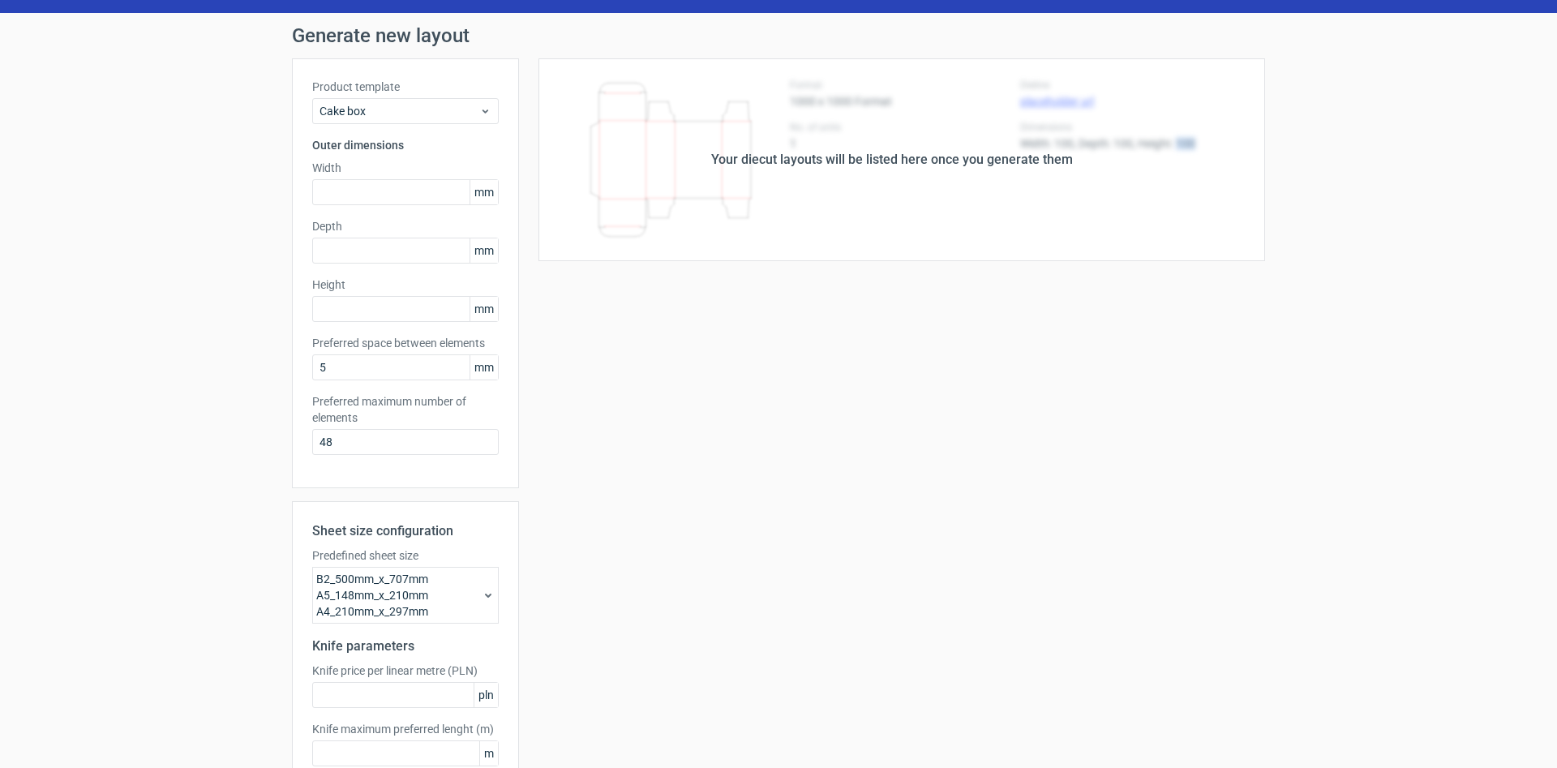
scroll to position [0, 0]
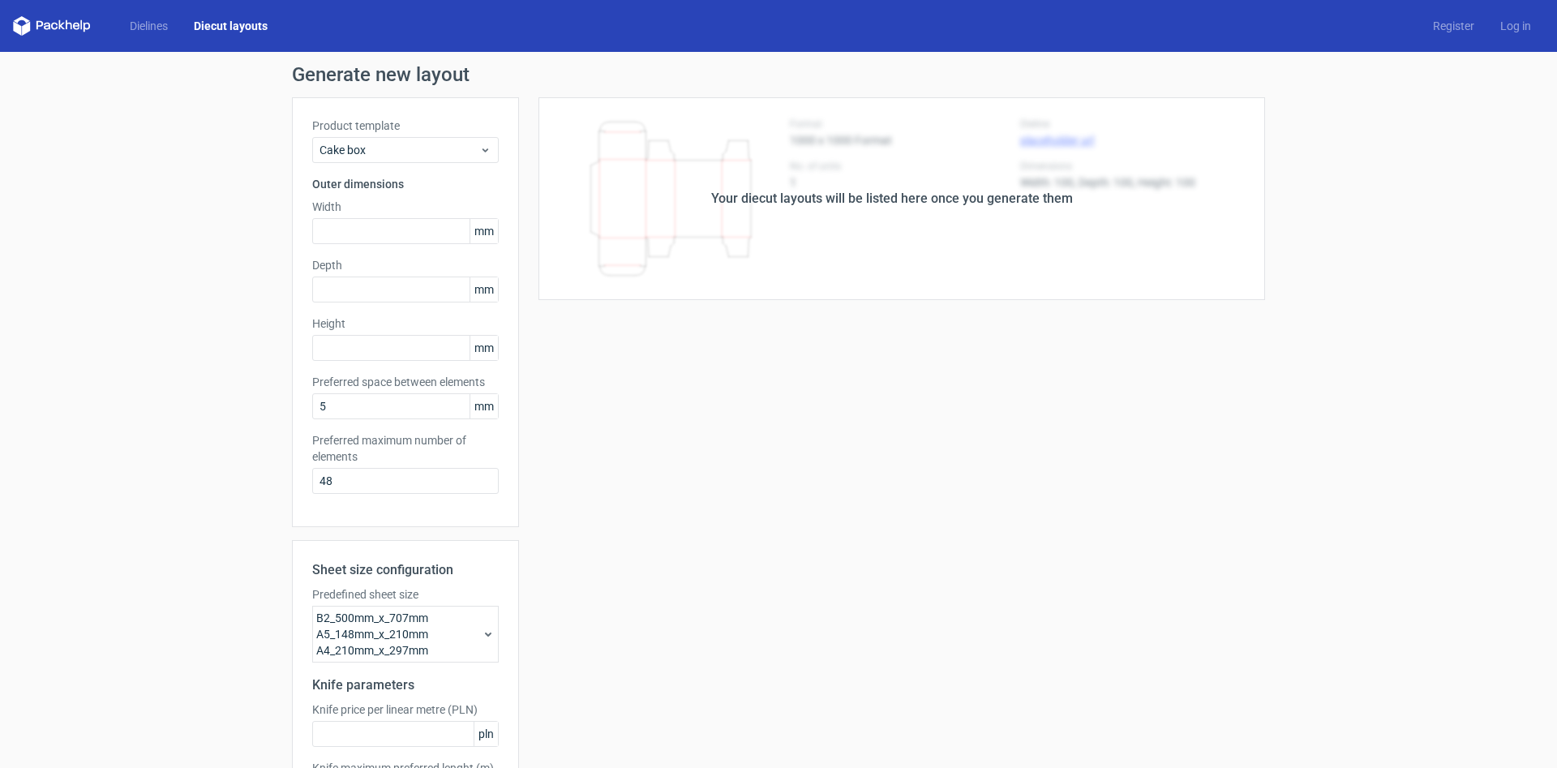
click at [1033, 335] on div "Your diecut layouts will be listed here once you generate them Height Depth Wid…" at bounding box center [892, 494] width 746 height 794
